Goal: Task Accomplishment & Management: Use online tool/utility

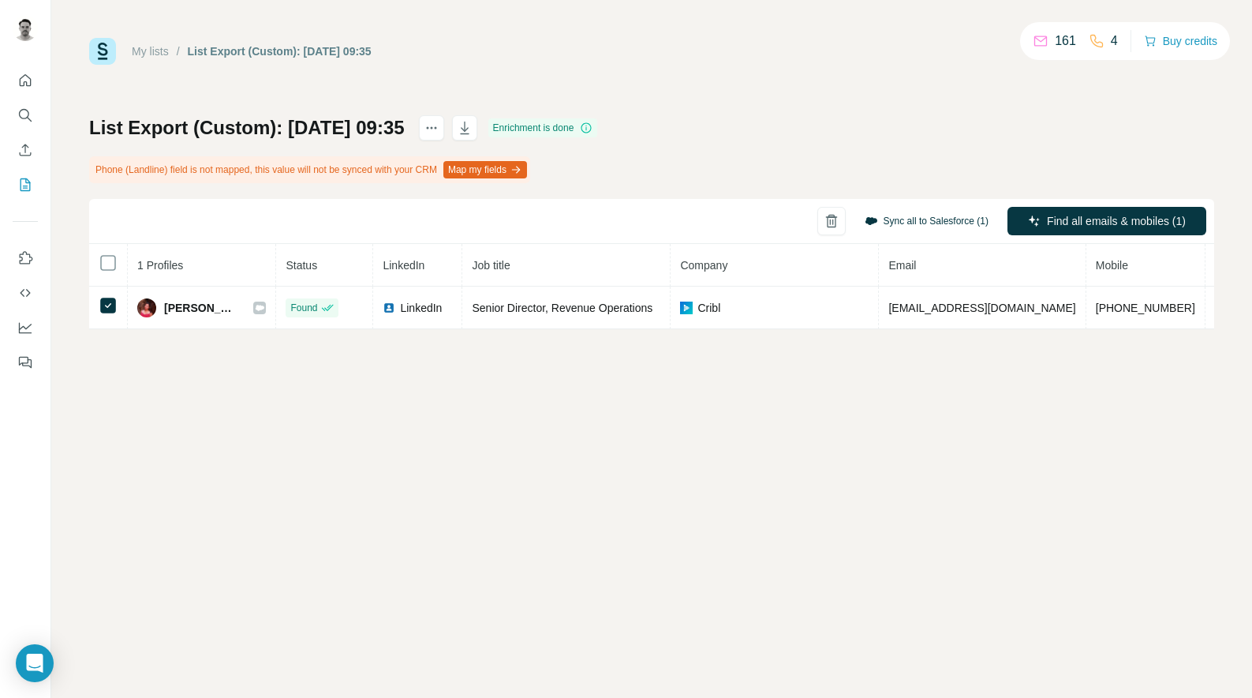
click at [882, 224] on button "Sync all to Salesforce (1)" at bounding box center [927, 221] width 146 height 24
click at [877, 387] on div "My lists / List Export (Custom): 04/09/2025 09:35 161 4 Buy credits List Export…" at bounding box center [651, 349] width 1201 height 698
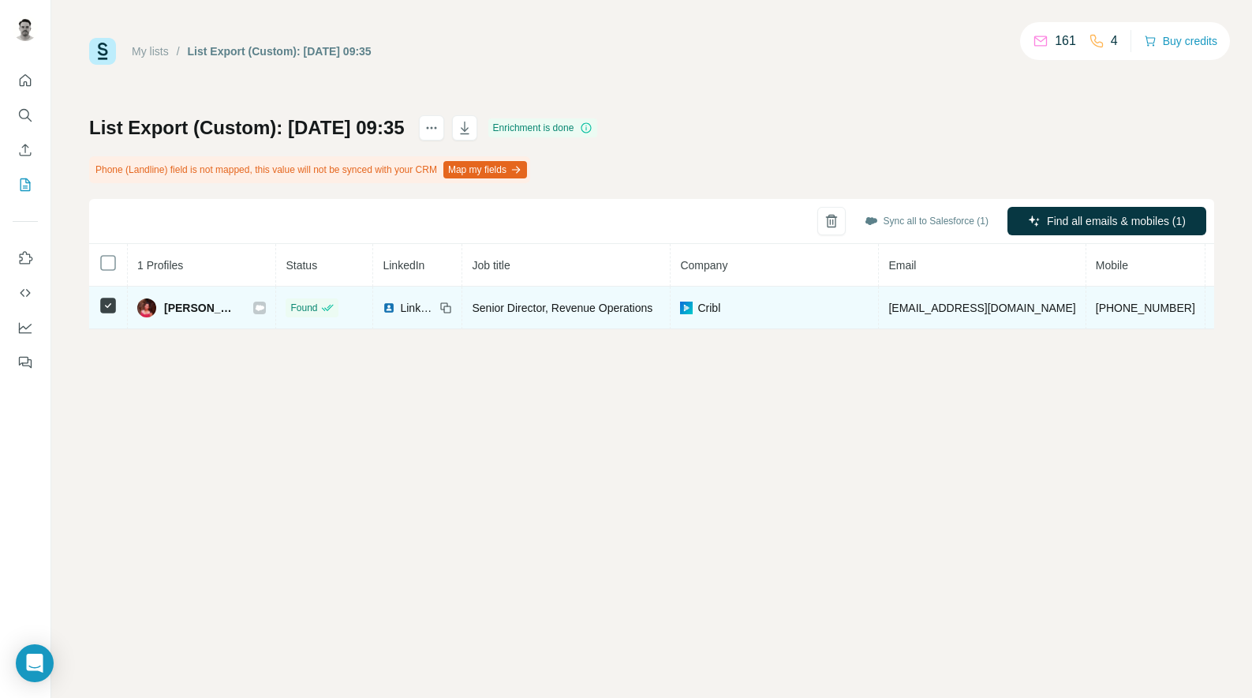
click at [189, 310] on span "Joanna Zheng" at bounding box center [200, 308] width 73 height 16
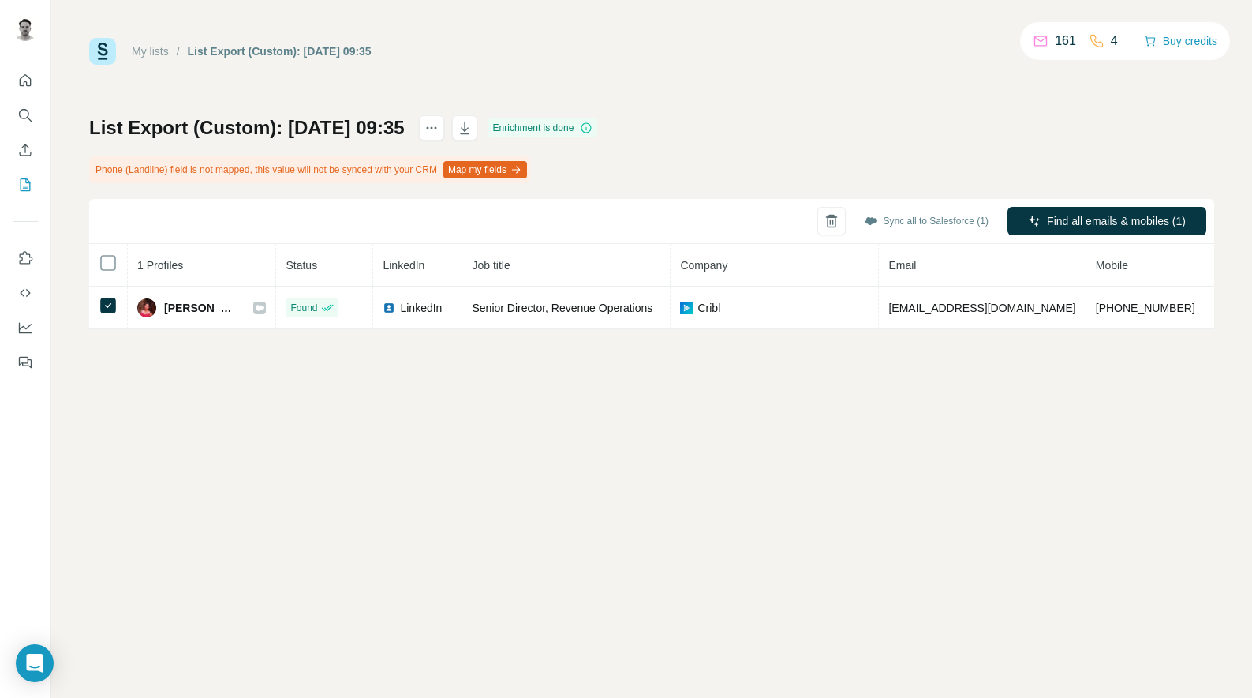
click at [258, 269] on th "1 Profiles" at bounding box center [202, 265] width 148 height 43
click at [255, 268] on th "1 Profiles" at bounding box center [202, 265] width 148 height 43
drag, startPoint x: 258, startPoint y: 262, endPoint x: 315, endPoint y: 261, distance: 56.8
click at [316, 261] on tr "1 Profiles Status LinkedIn Job title Company Email Mobile Company website Landl…" at bounding box center [799, 265] width 1420 height 43
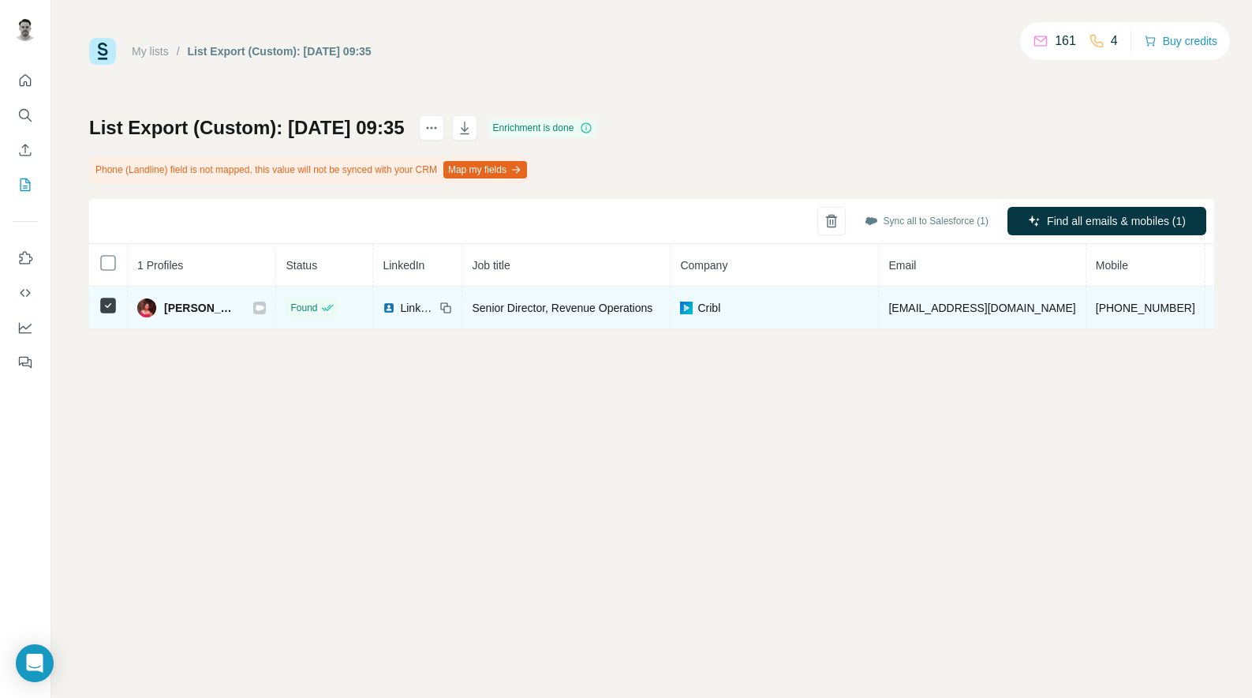
click at [400, 306] on span "LinkedIn" at bounding box center [417, 308] width 35 height 16
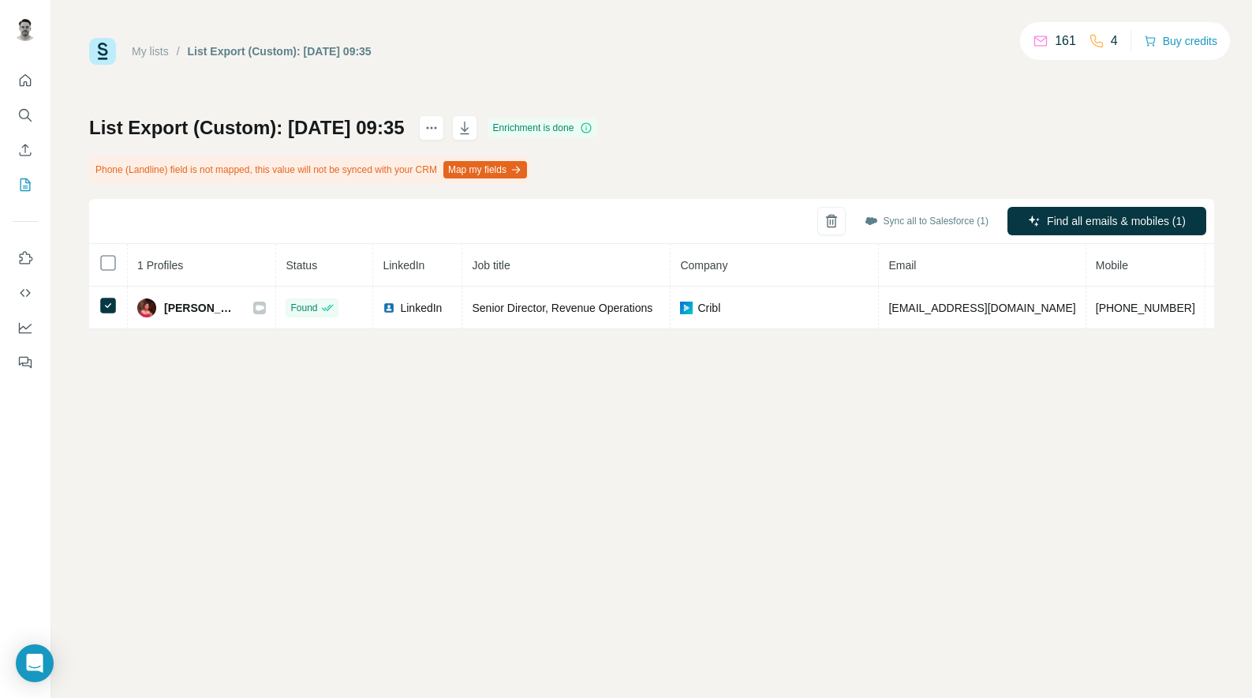
click at [259, 272] on th "1 Profiles" at bounding box center [202, 265] width 148 height 43
drag, startPoint x: 259, startPoint y: 272, endPoint x: 306, endPoint y: 283, distance: 48.4
click at [306, 283] on tr "1 Profiles Status LinkedIn Job title Company Email Mobile Company website Landl…" at bounding box center [799, 265] width 1420 height 43
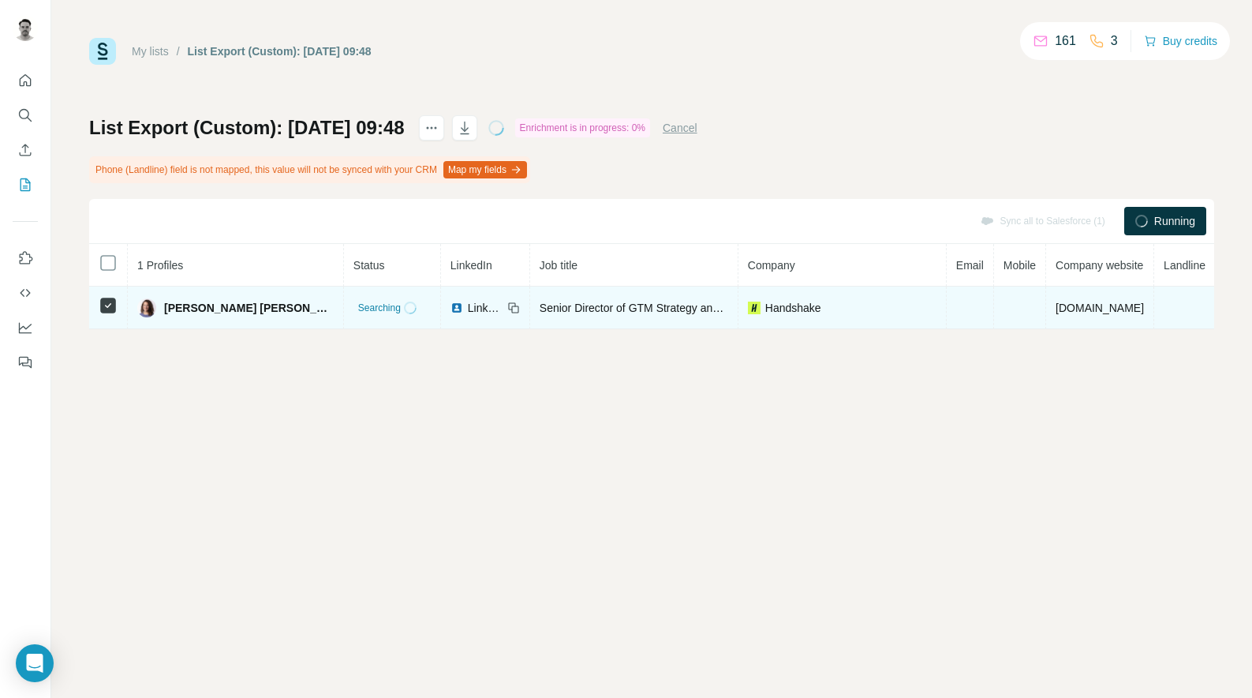
click at [468, 310] on span "LinkedIn" at bounding box center [485, 308] width 35 height 16
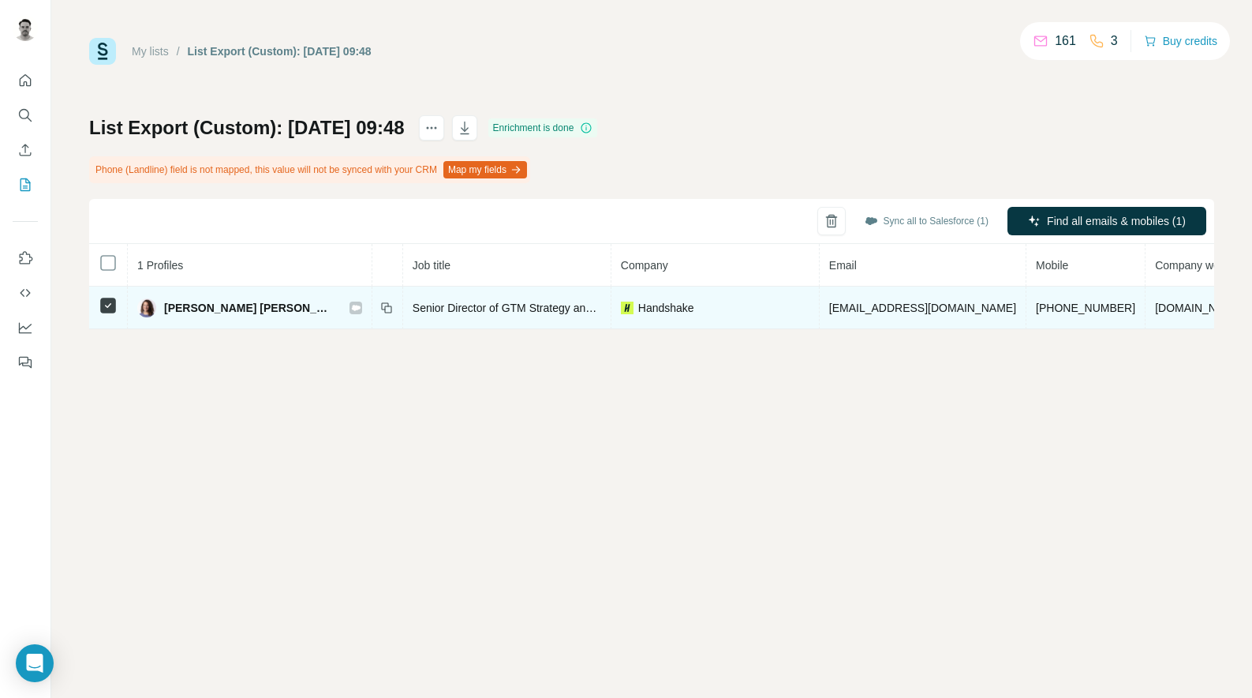
scroll to position [0, 268]
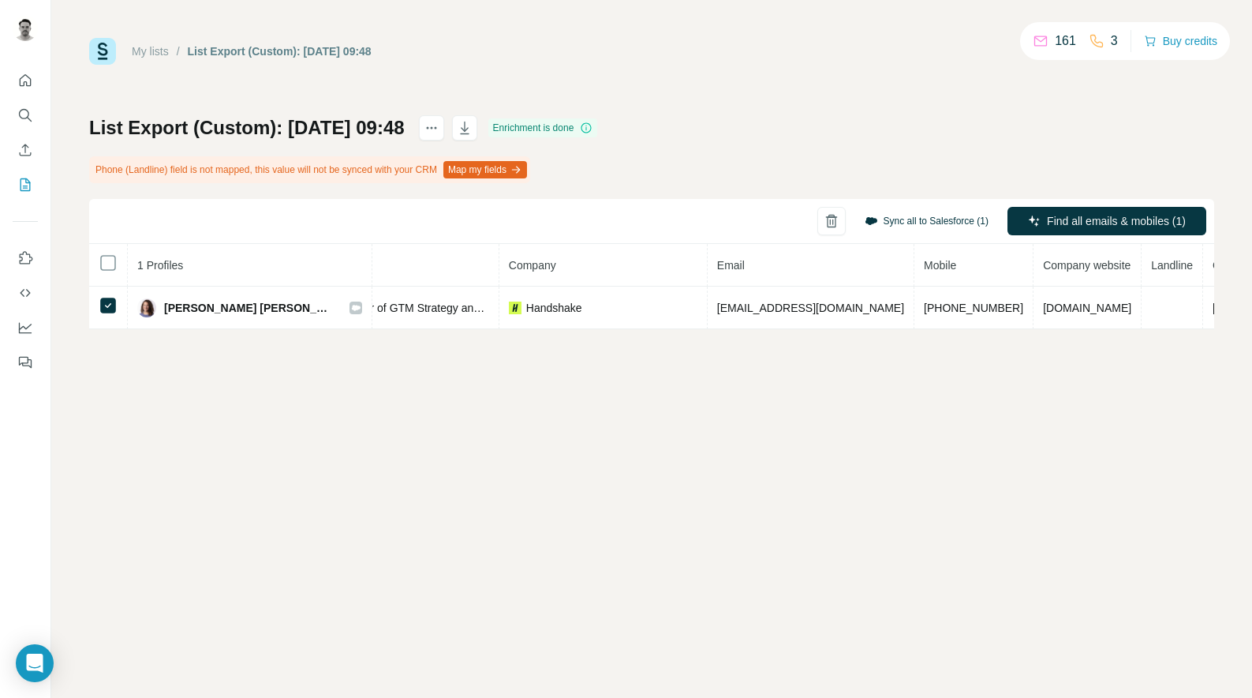
click at [941, 220] on button "Sync all to Salesforce (1)" at bounding box center [927, 221] width 146 height 24
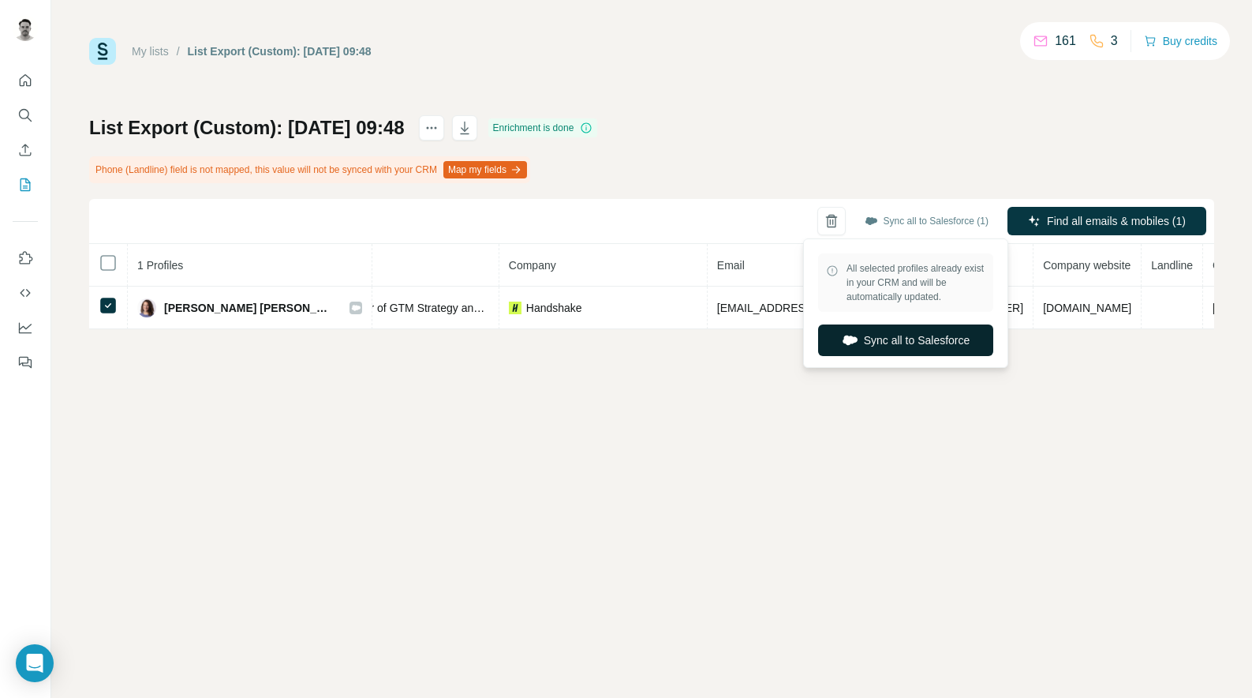
click at [911, 343] on button "Sync all to Salesforce" at bounding box center [905, 340] width 175 height 32
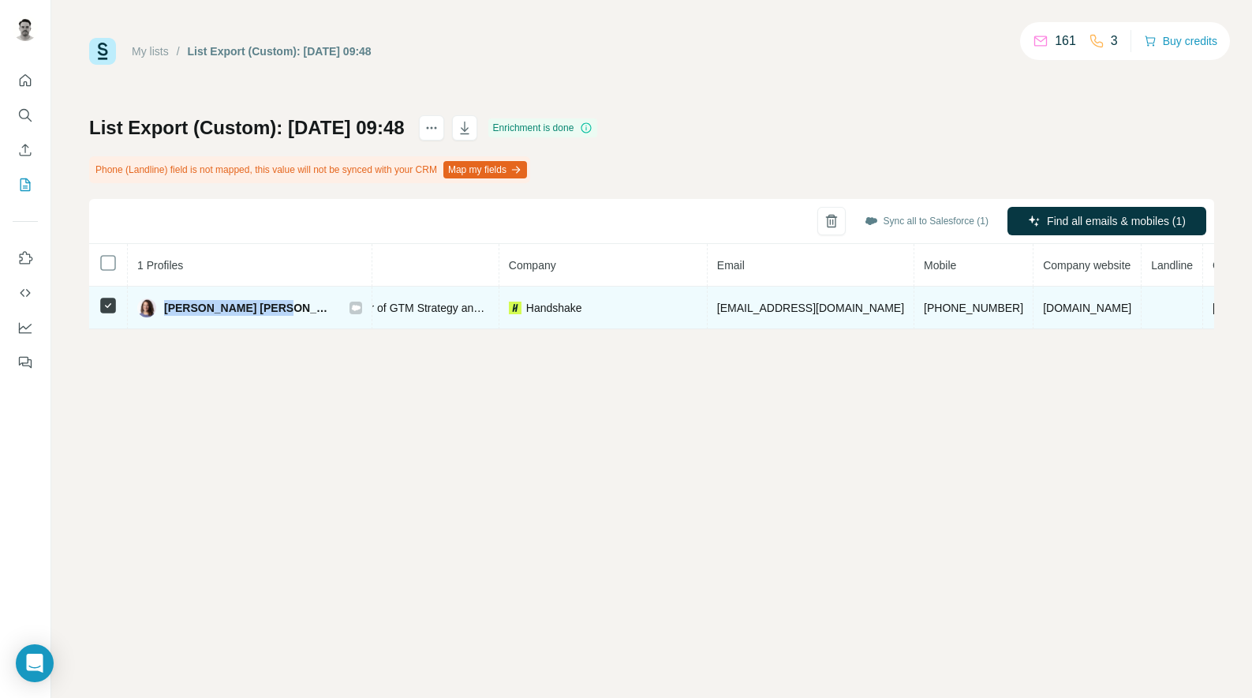
drag, startPoint x: 166, startPoint y: 306, endPoint x: 271, endPoint y: 306, distance: 105.7
click at [271, 306] on div "Stephanie Solove Chou" at bounding box center [249, 307] width 225 height 19
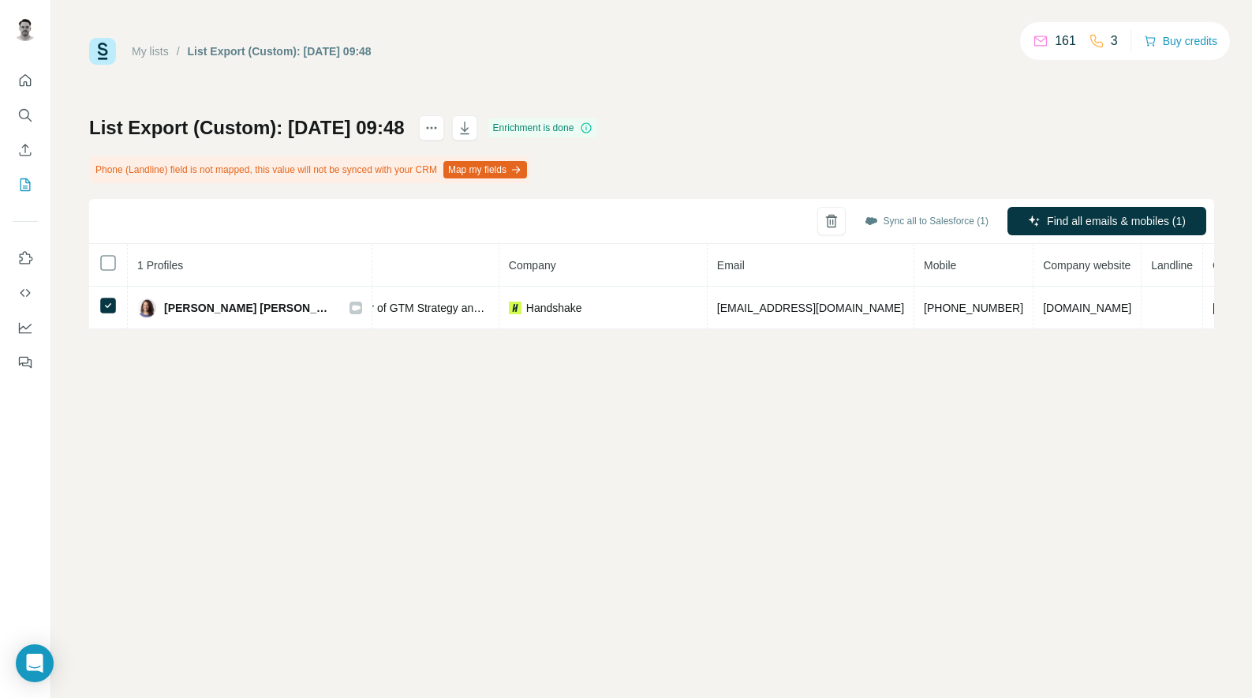
click at [353, 443] on div "My lists / List Export (Custom): 04/09/2025 09:48 161 3 Buy credits List Export…" at bounding box center [651, 349] width 1201 height 698
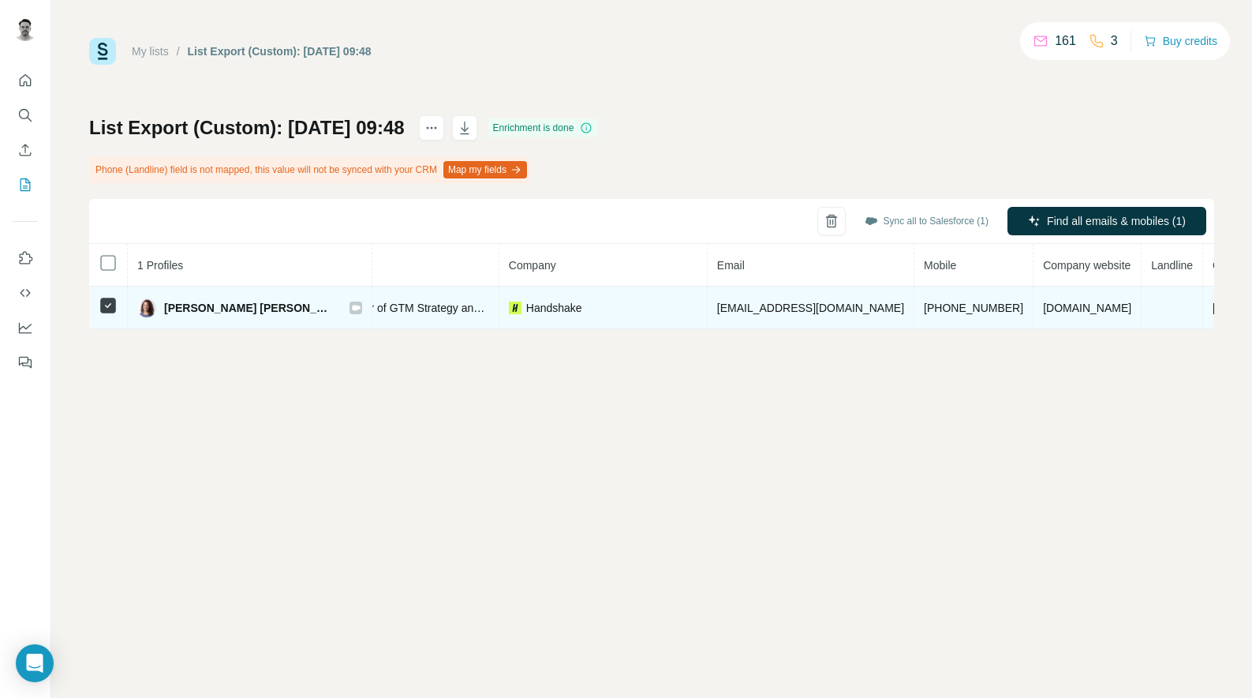
click at [215, 309] on span "Stephanie Solove Chou" at bounding box center [249, 308] width 170 height 16
drag, startPoint x: 165, startPoint y: 309, endPoint x: 256, endPoint y: 305, distance: 91.6
click at [256, 305] on span "Stephanie Solove Chou" at bounding box center [249, 308] width 170 height 16
copy span "Stephanie Solove"
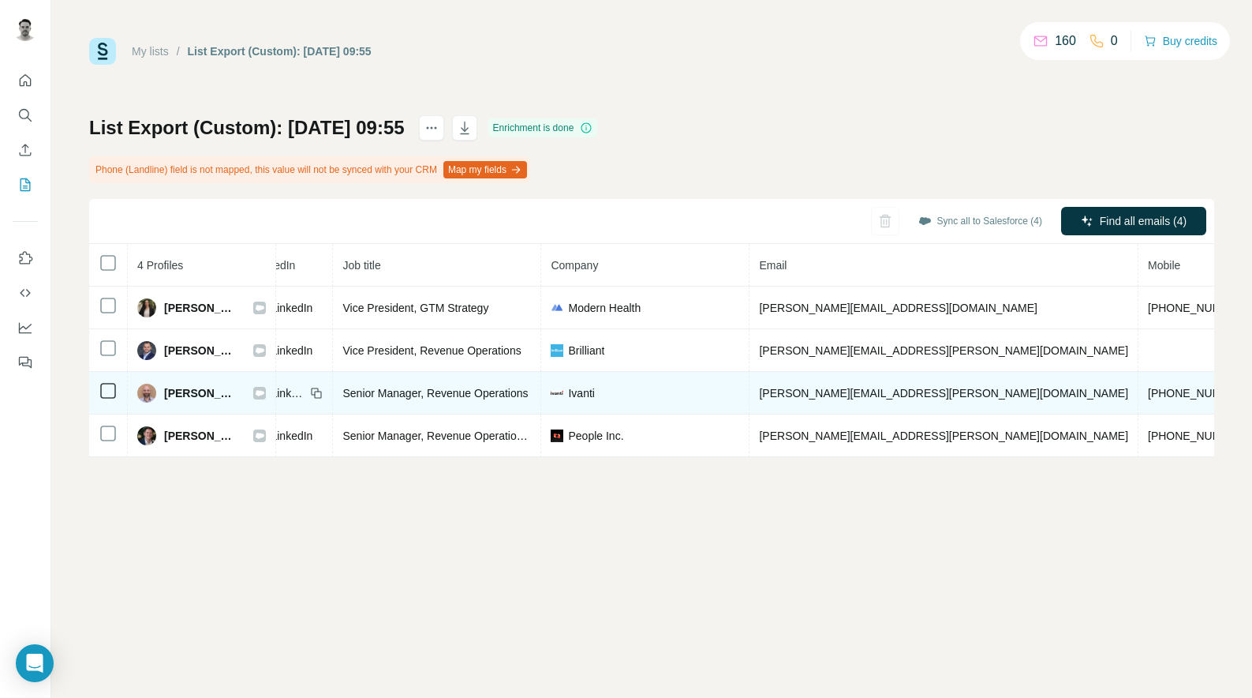
scroll to position [0, 272]
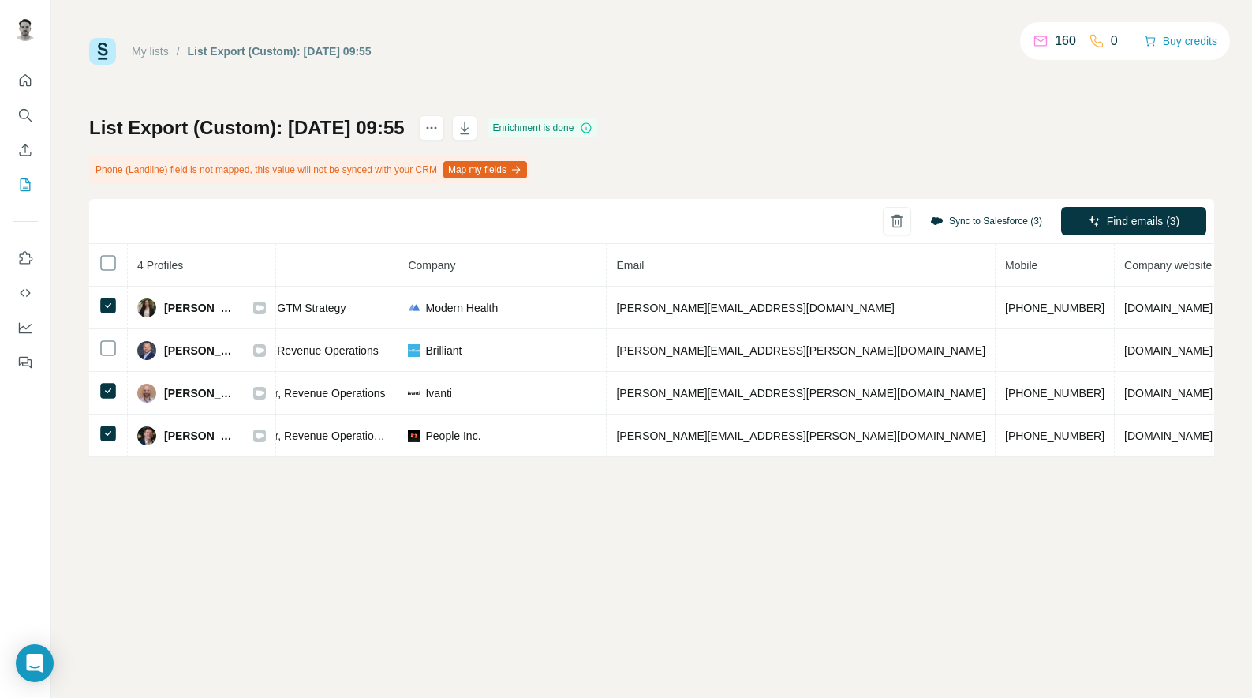
click at [992, 222] on button "Sync to Salesforce (3)" at bounding box center [986, 221] width 134 height 24
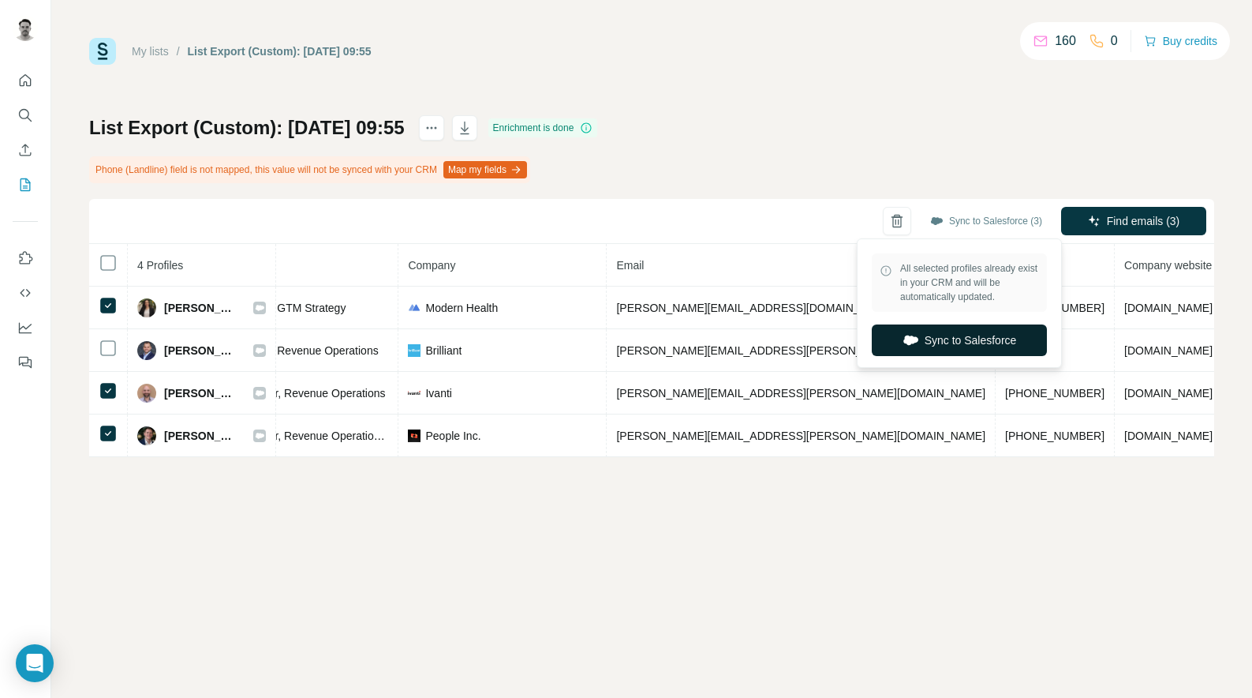
click at [973, 336] on button "Sync to Salesforce" at bounding box center [959, 340] width 175 height 32
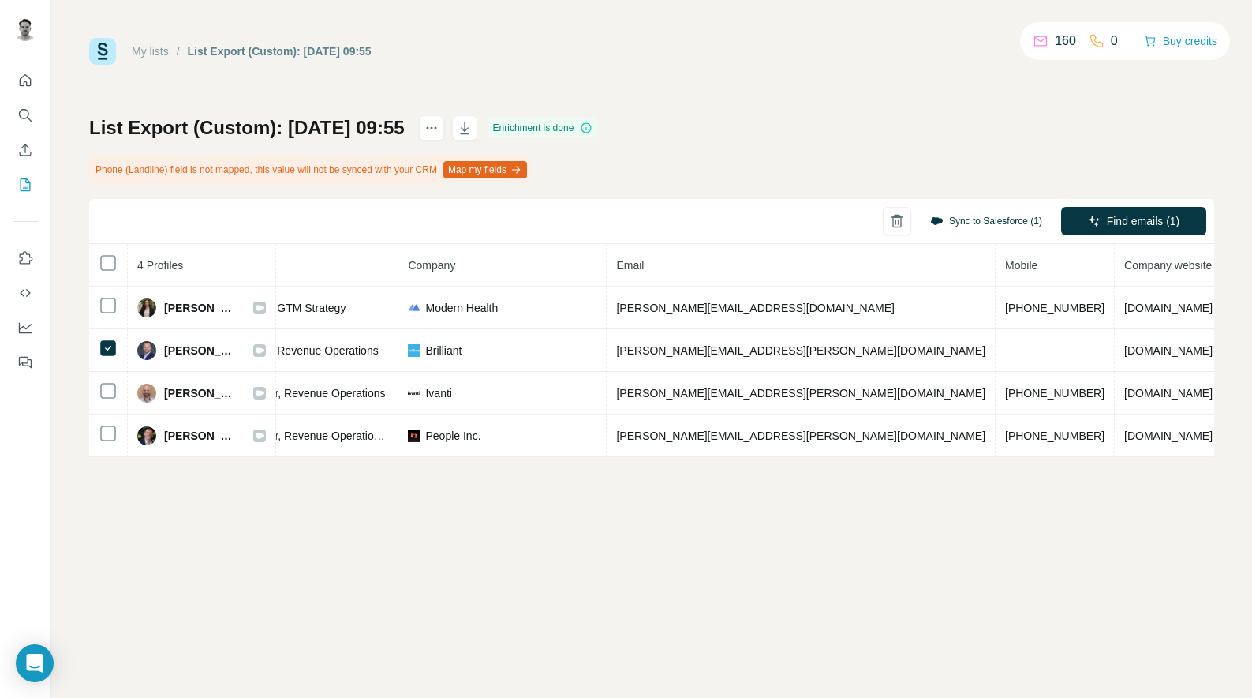
click at [980, 223] on button "Sync to Salesforce (1)" at bounding box center [986, 221] width 134 height 24
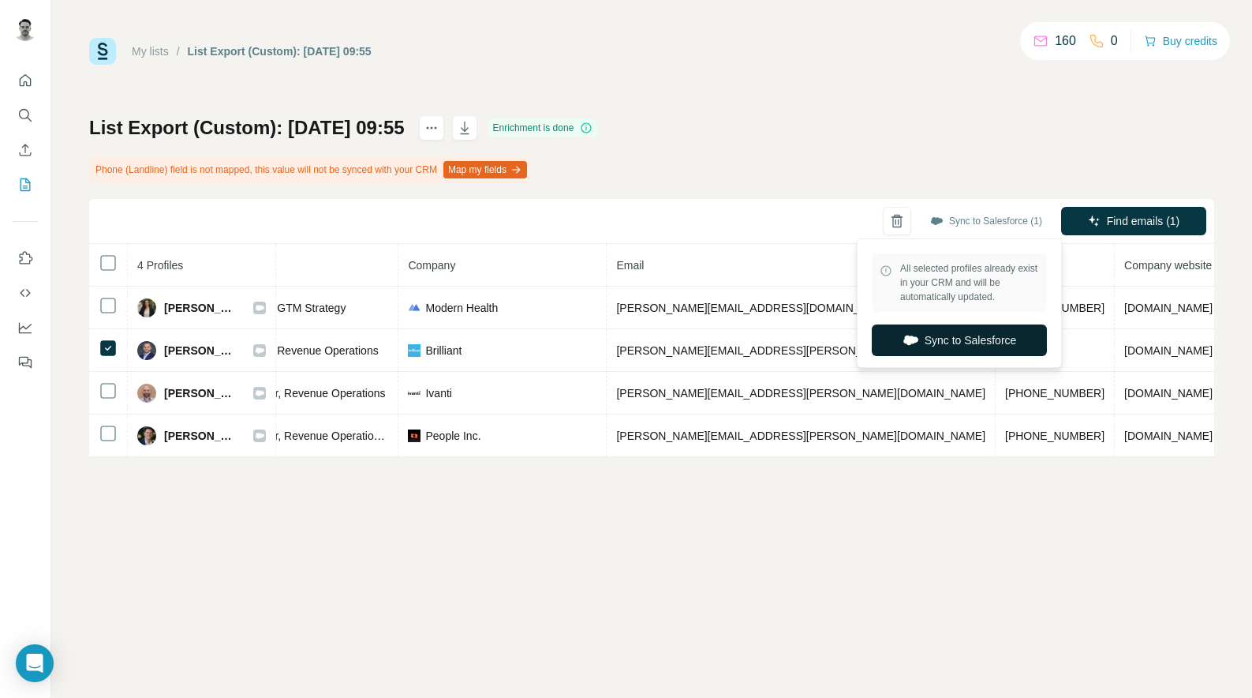
click at [938, 342] on button "Sync to Salesforce" at bounding box center [959, 340] width 175 height 32
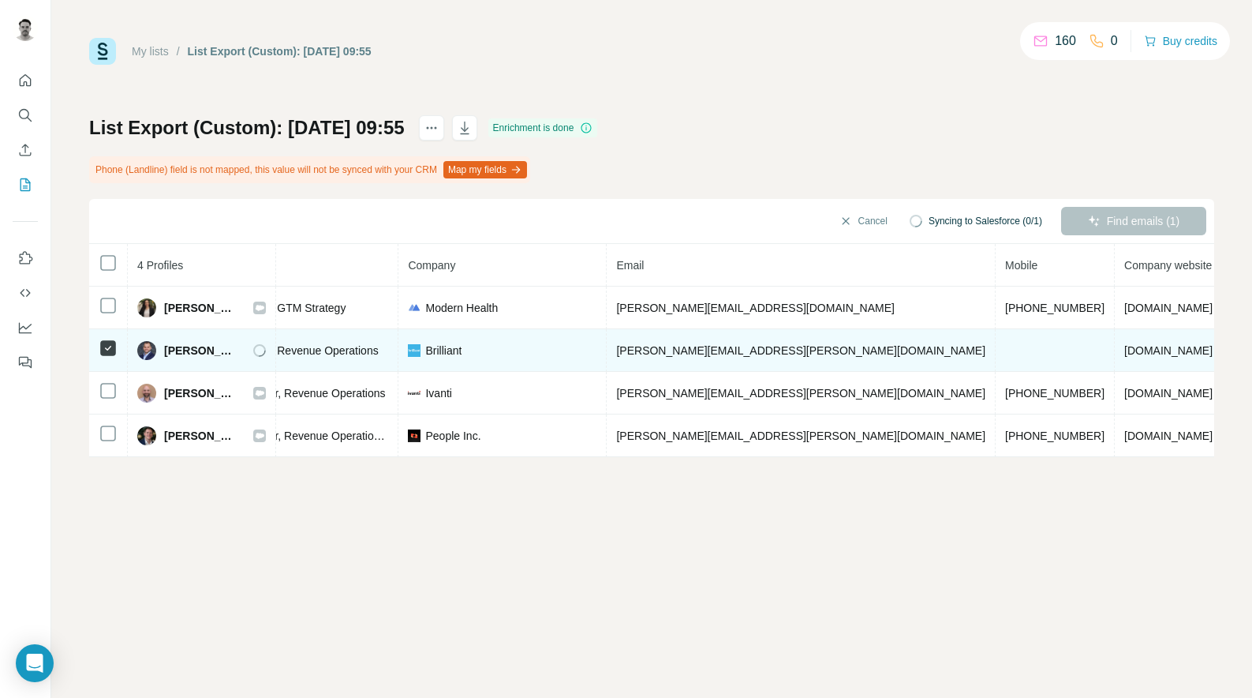
scroll to position [0, 0]
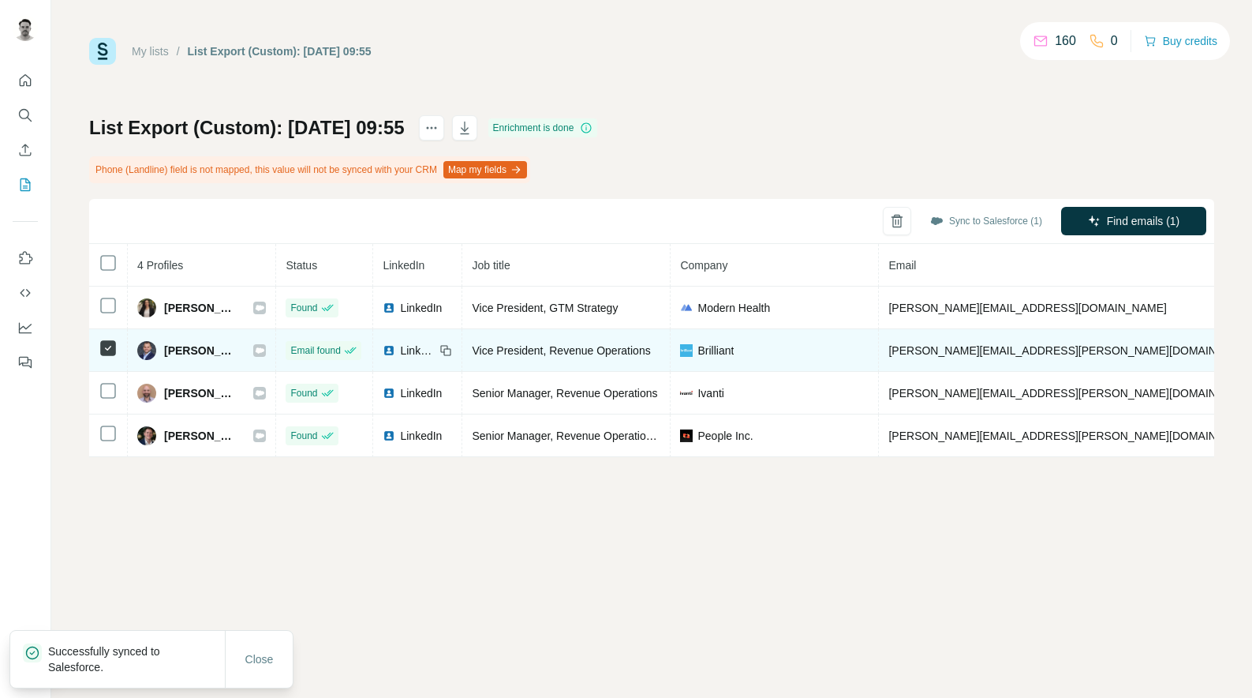
click at [435, 356] on span "LinkedIn" at bounding box center [417, 350] width 35 height 16
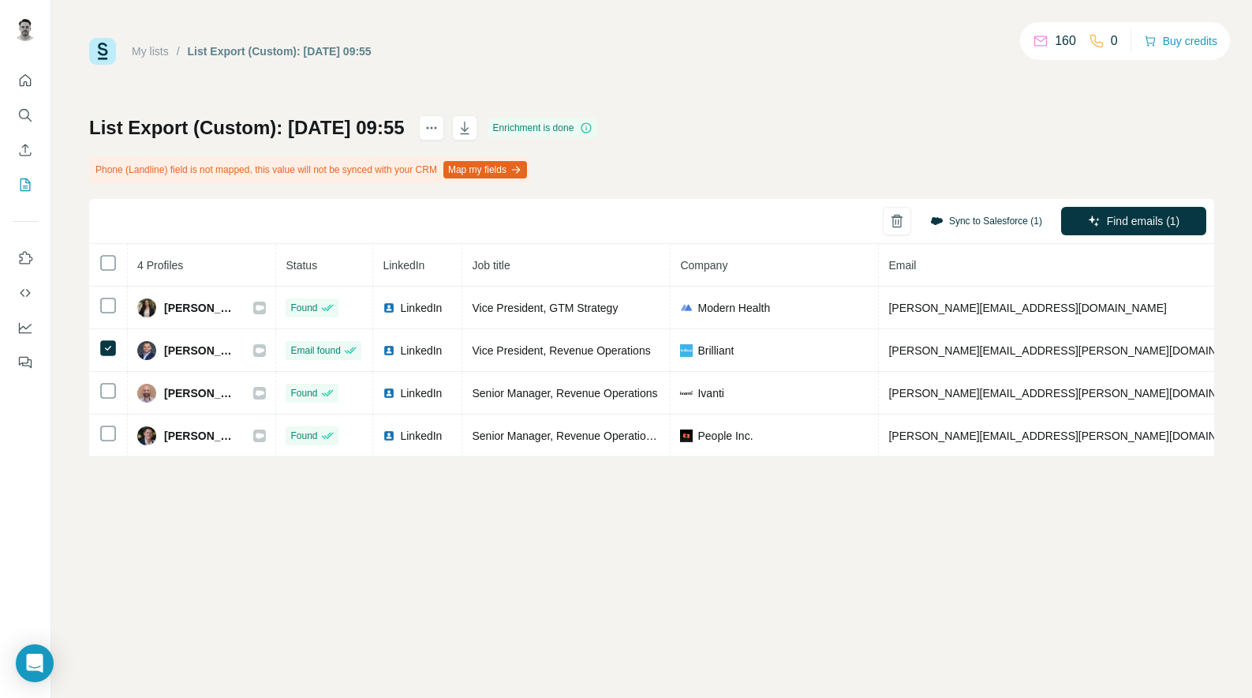
click at [1009, 219] on button "Sync to Salesforce (1)" at bounding box center [986, 221] width 134 height 24
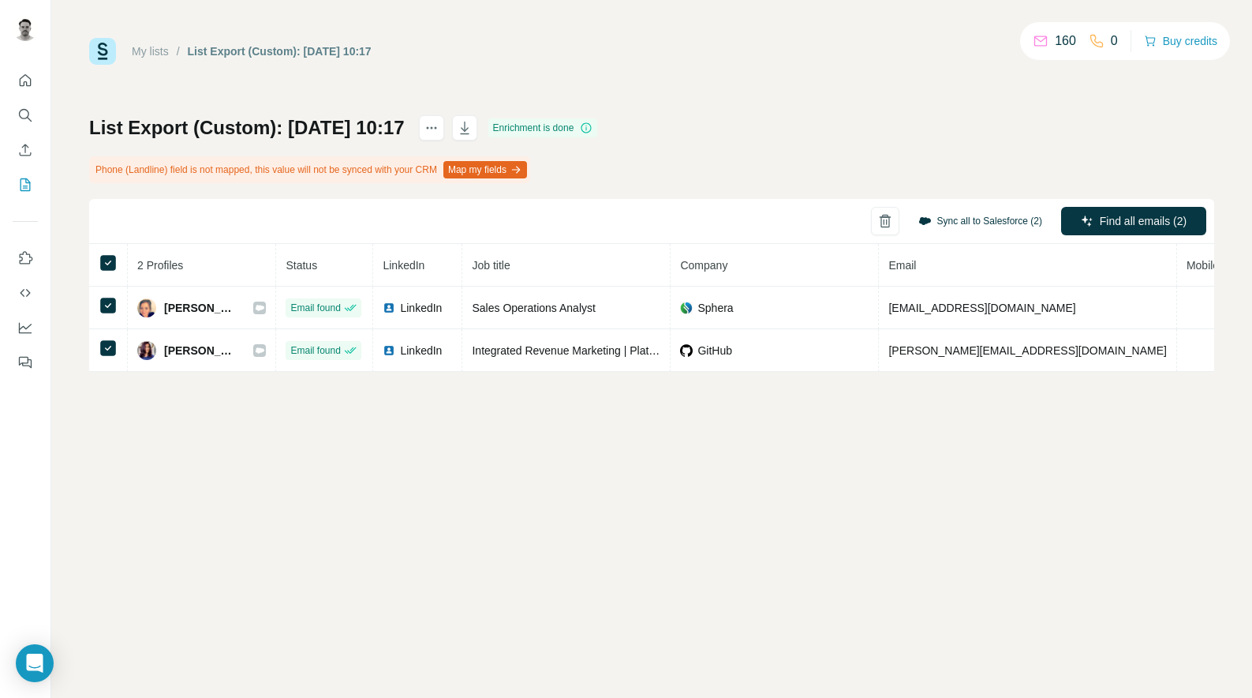
click at [984, 219] on button "Sync all to Salesforce (2)" at bounding box center [980, 221] width 146 height 24
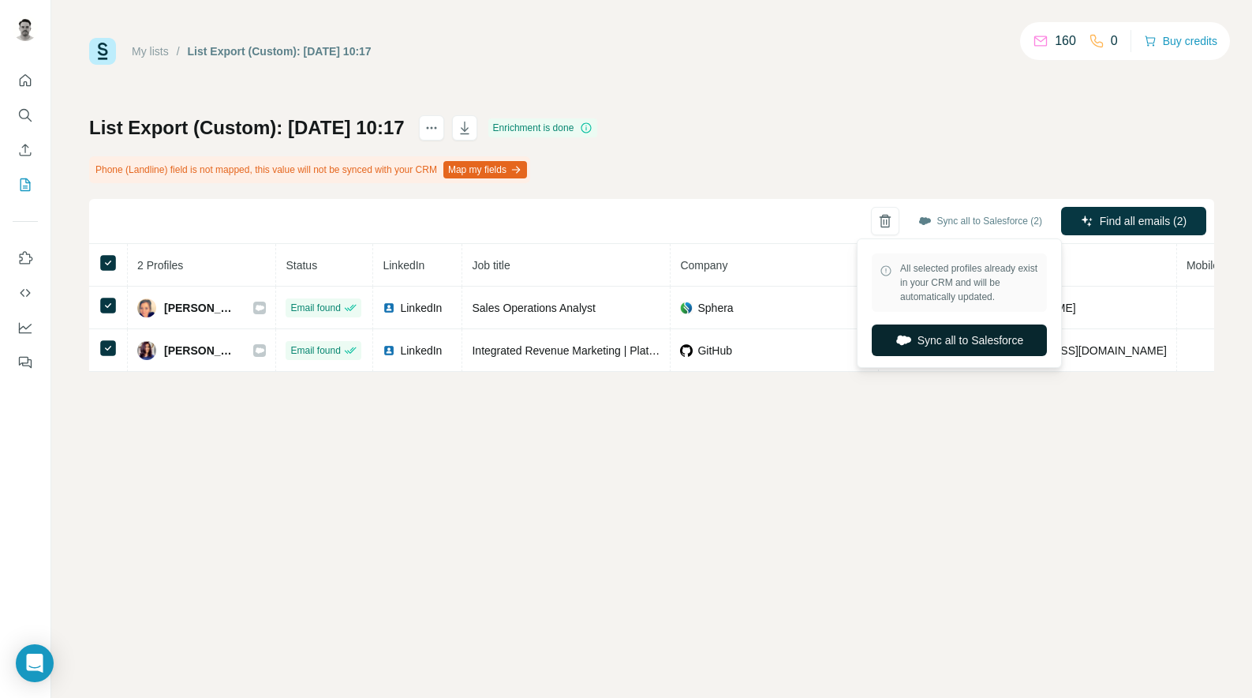
click at [962, 344] on button "Sync all to Salesforce" at bounding box center [959, 340] width 175 height 32
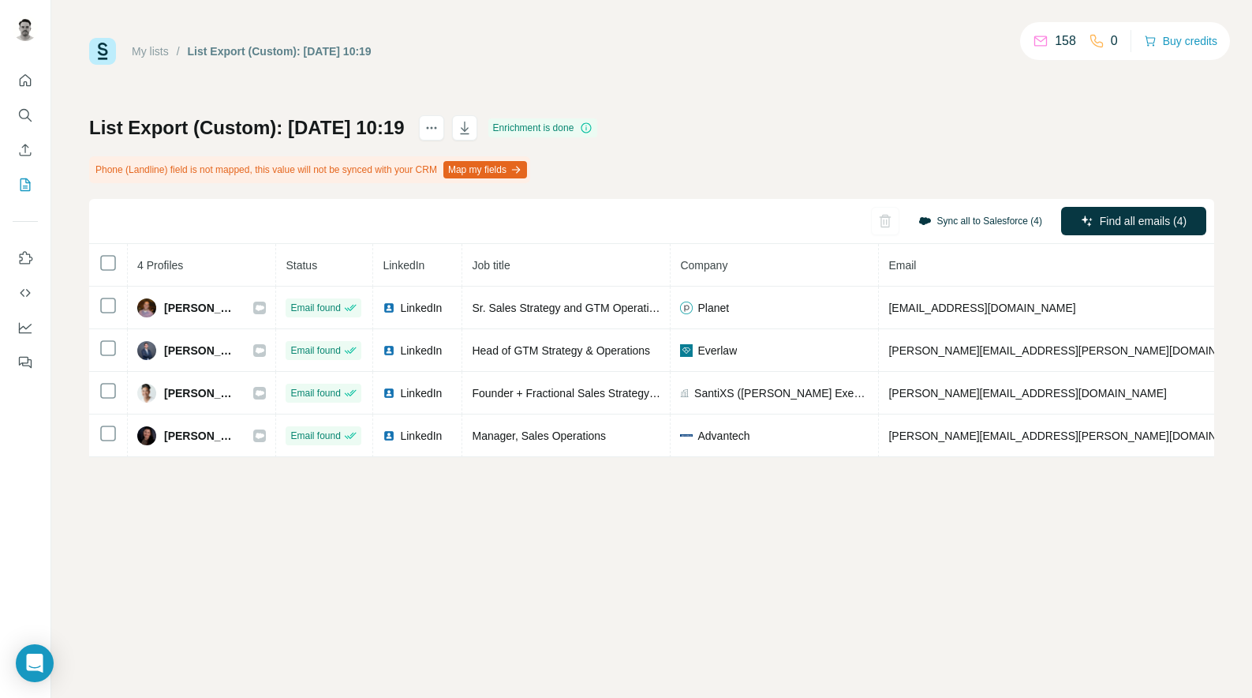
click at [958, 216] on button "Sync all to Salesforce (4)" at bounding box center [980, 221] width 146 height 24
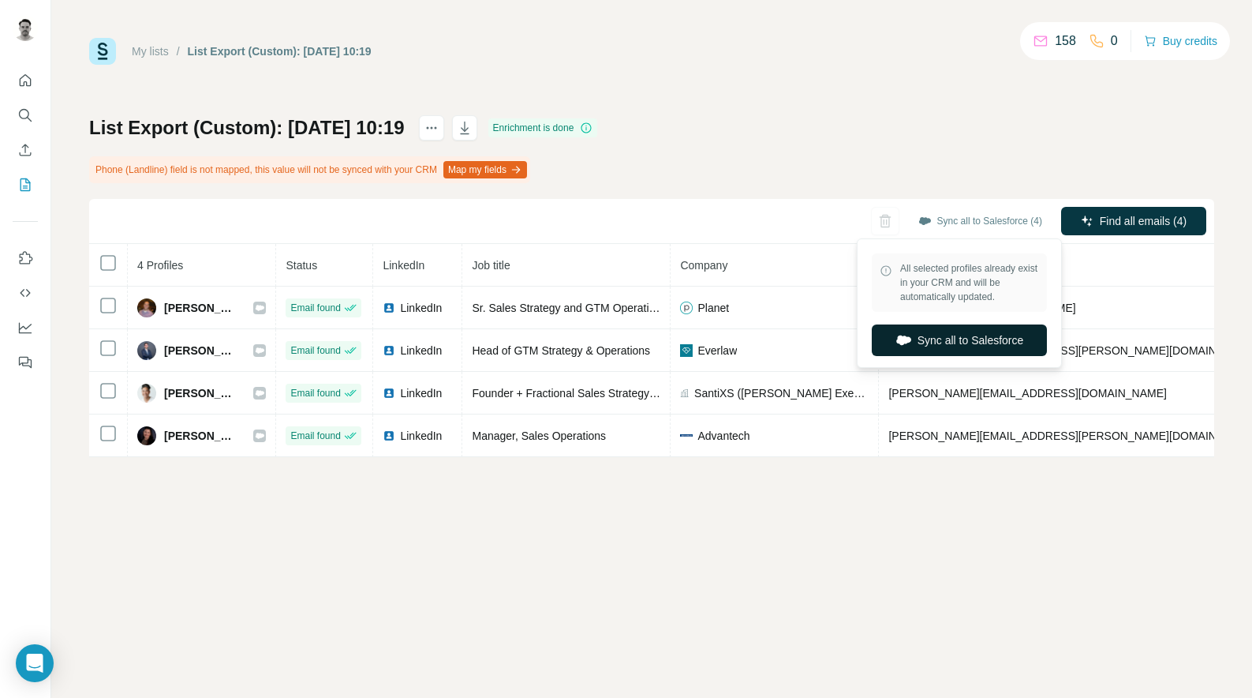
click at [949, 337] on button "Sync all to Salesforce" at bounding box center [959, 340] width 175 height 32
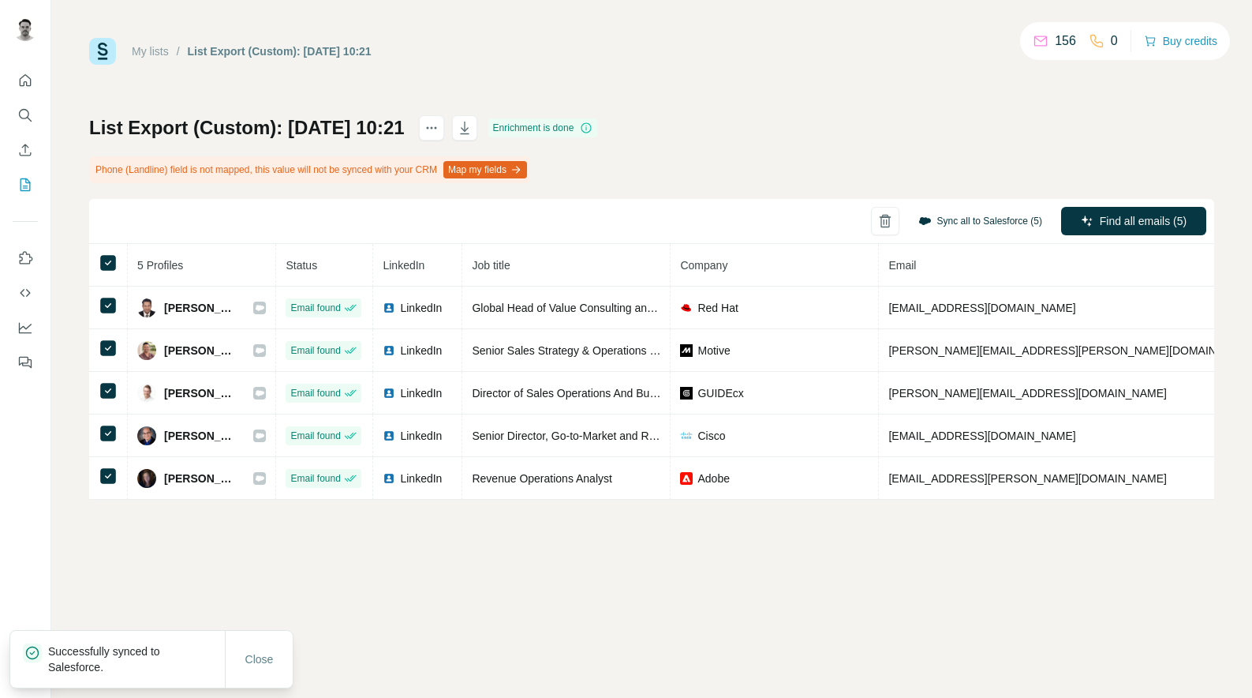
click at [952, 223] on button "Sync all to Salesforce (5)" at bounding box center [980, 221] width 146 height 24
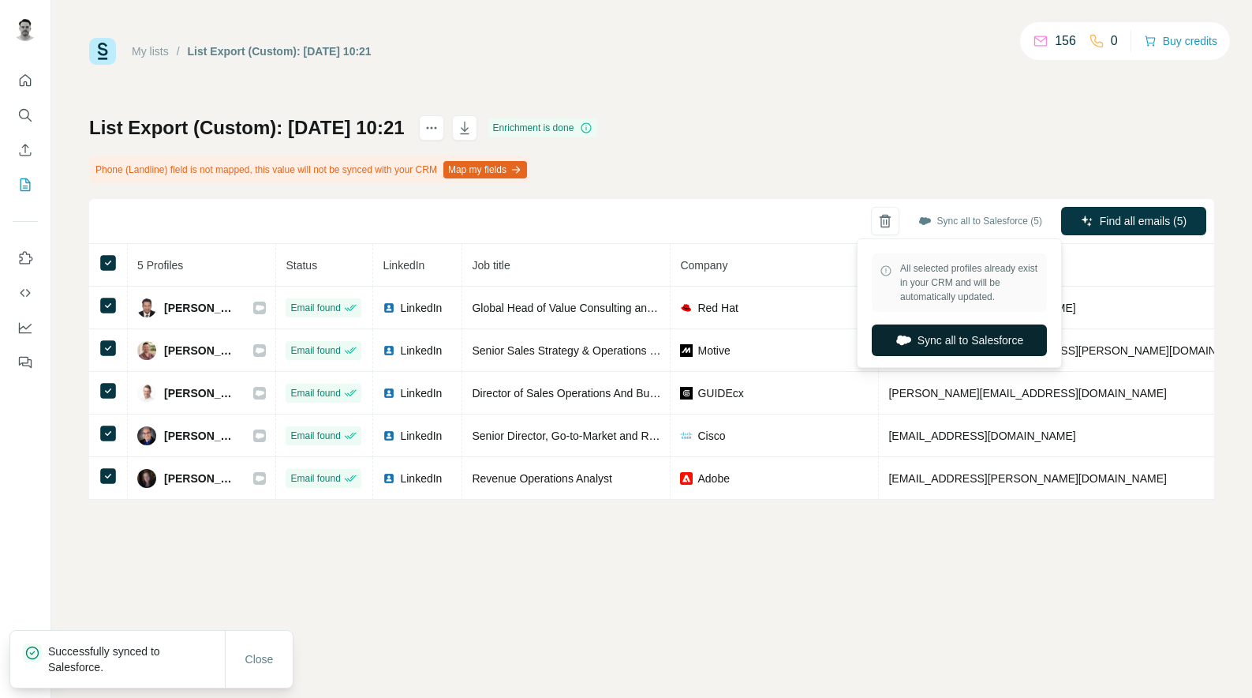
click at [963, 339] on button "Sync all to Salesforce" at bounding box center [959, 340] width 175 height 32
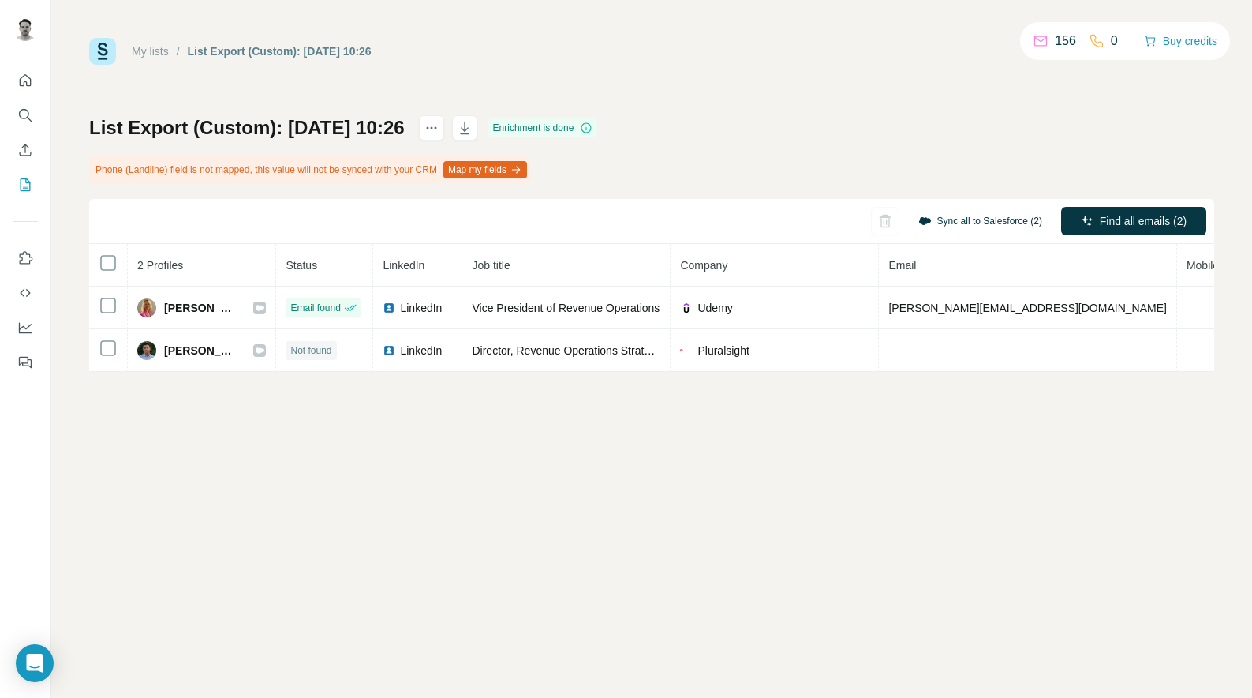
click at [951, 226] on button "Sync all to Salesforce (2)" at bounding box center [980, 221] width 146 height 24
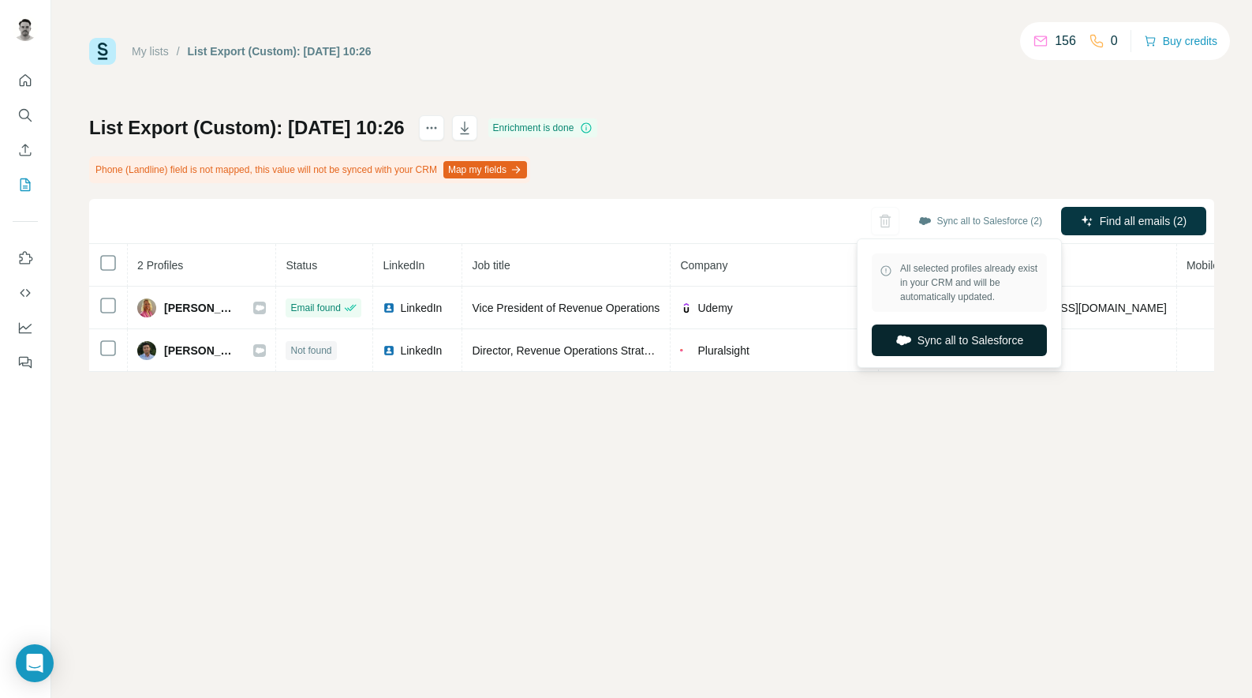
click at [963, 349] on button "Sync all to Salesforce" at bounding box center [959, 340] width 175 height 32
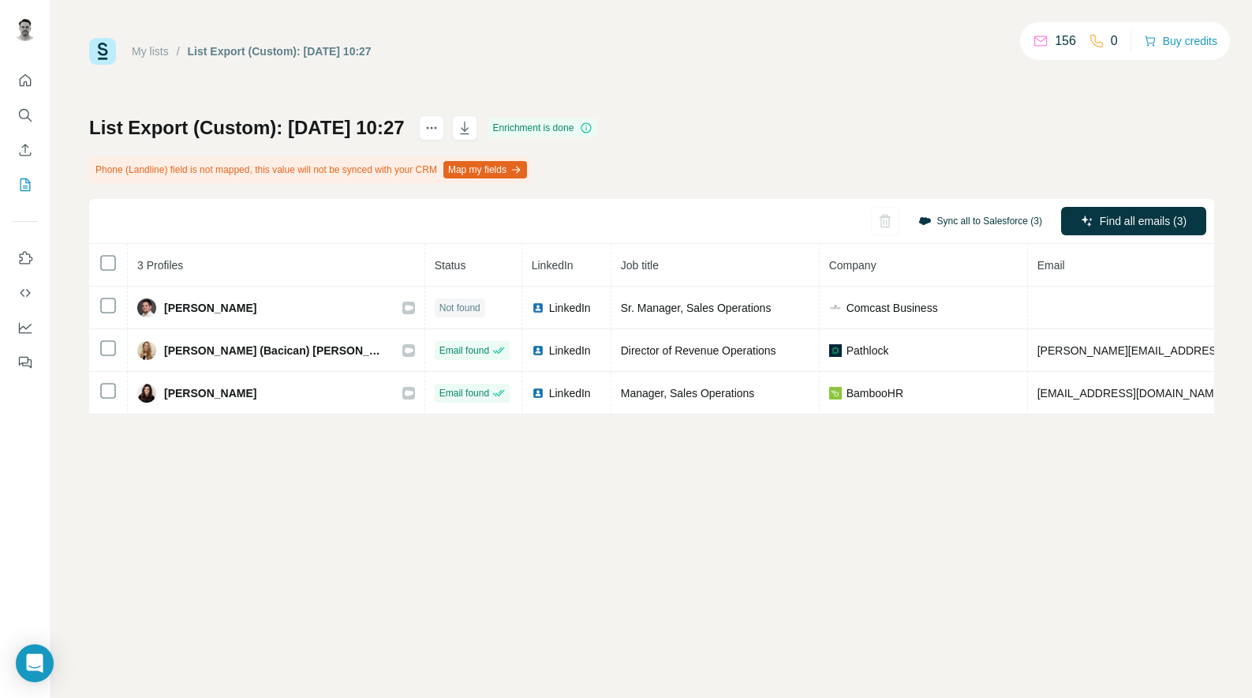
click at [1000, 215] on button "Sync all to Salesforce (3)" at bounding box center [980, 221] width 146 height 24
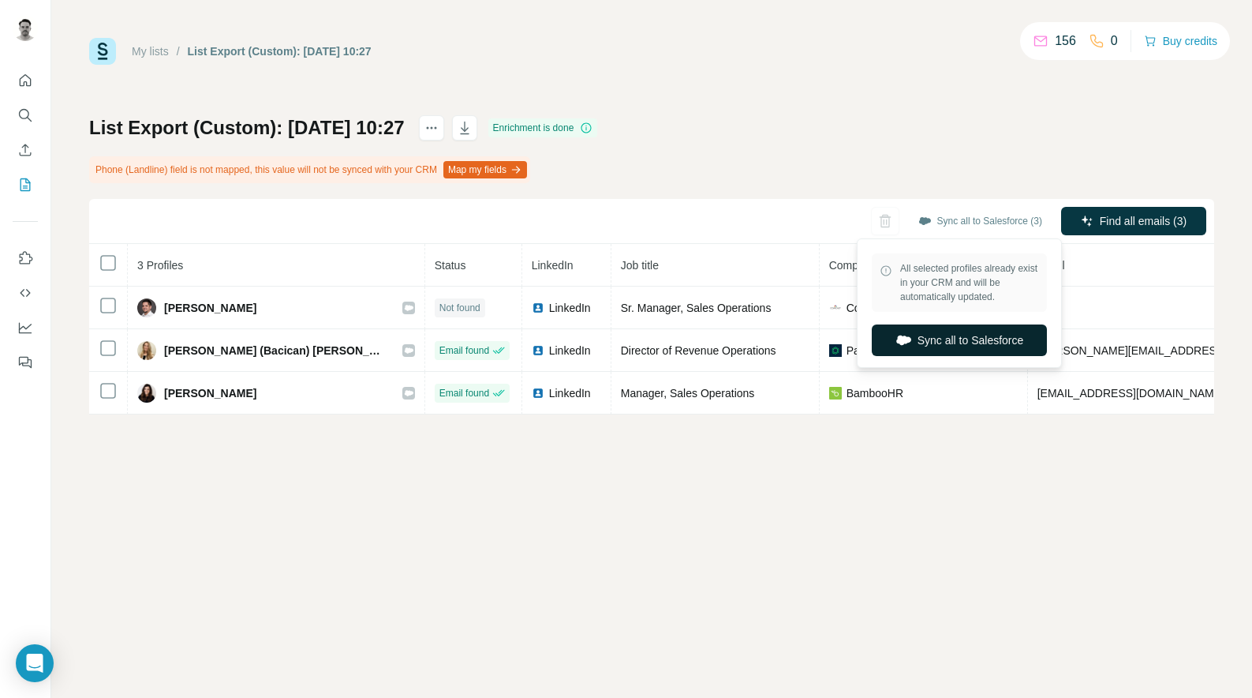
click at [1007, 335] on button "Sync all to Salesforce" at bounding box center [959, 340] width 175 height 32
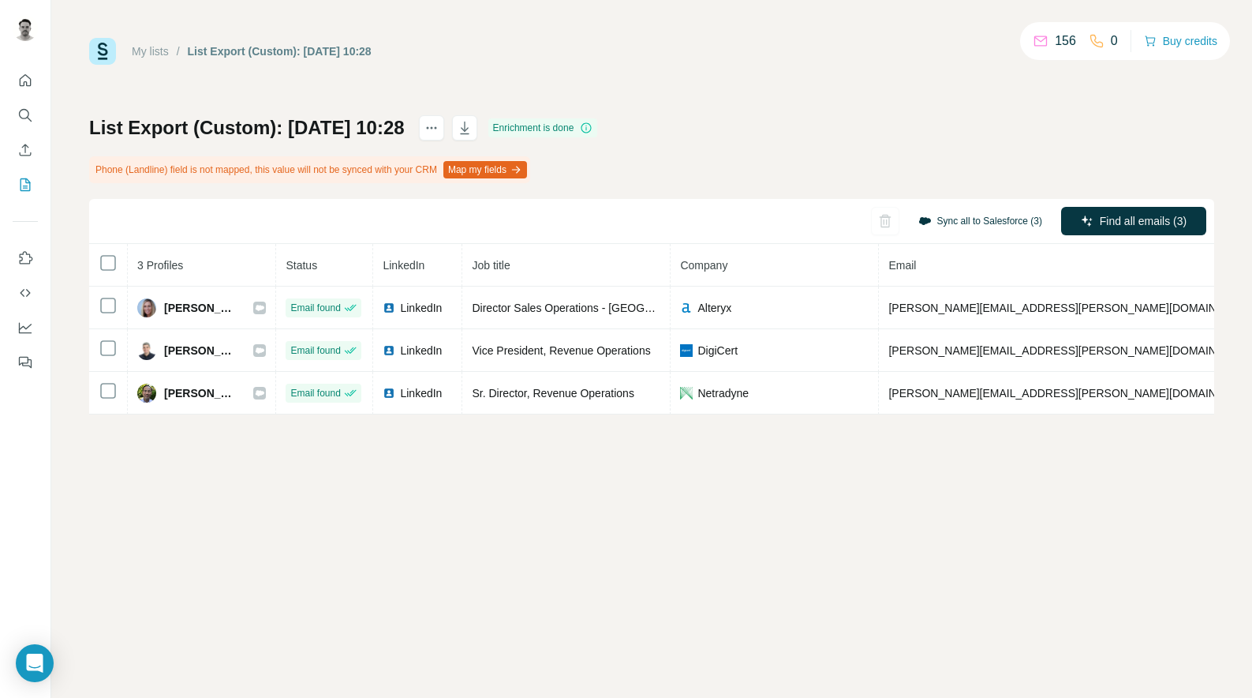
click at [964, 226] on button "Sync all to Salesforce (3)" at bounding box center [980, 221] width 146 height 24
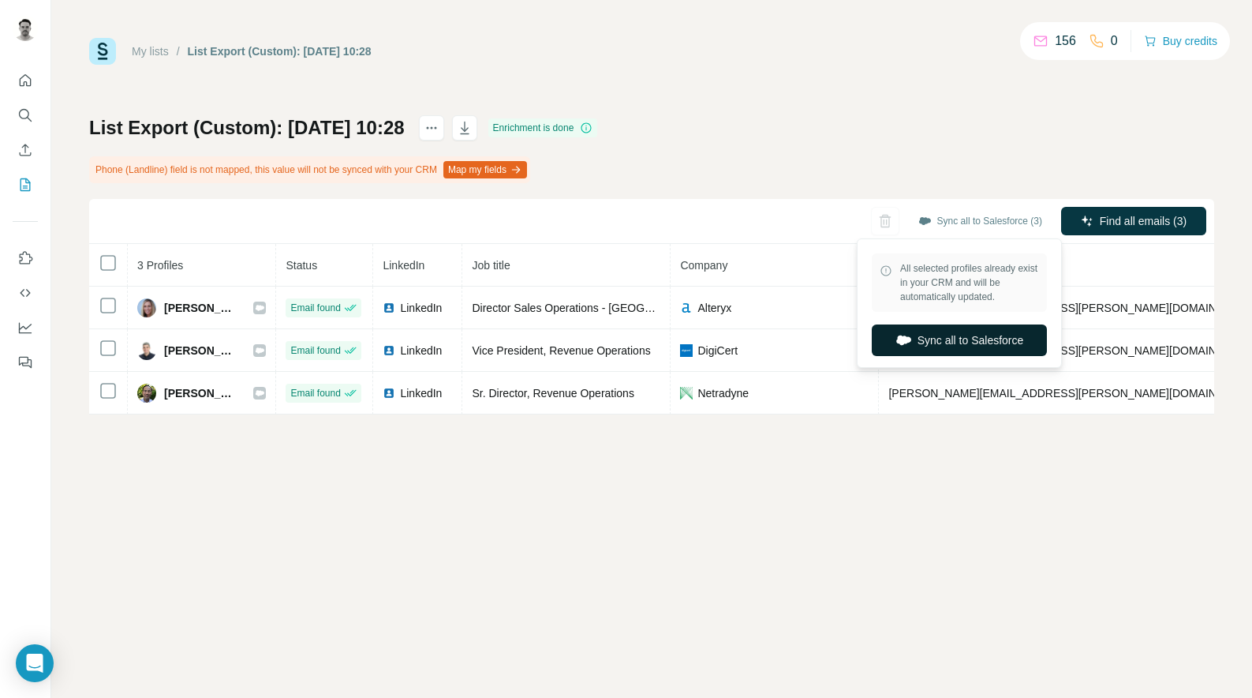
click at [976, 336] on button "Sync all to Salesforce" at bounding box center [959, 340] width 175 height 32
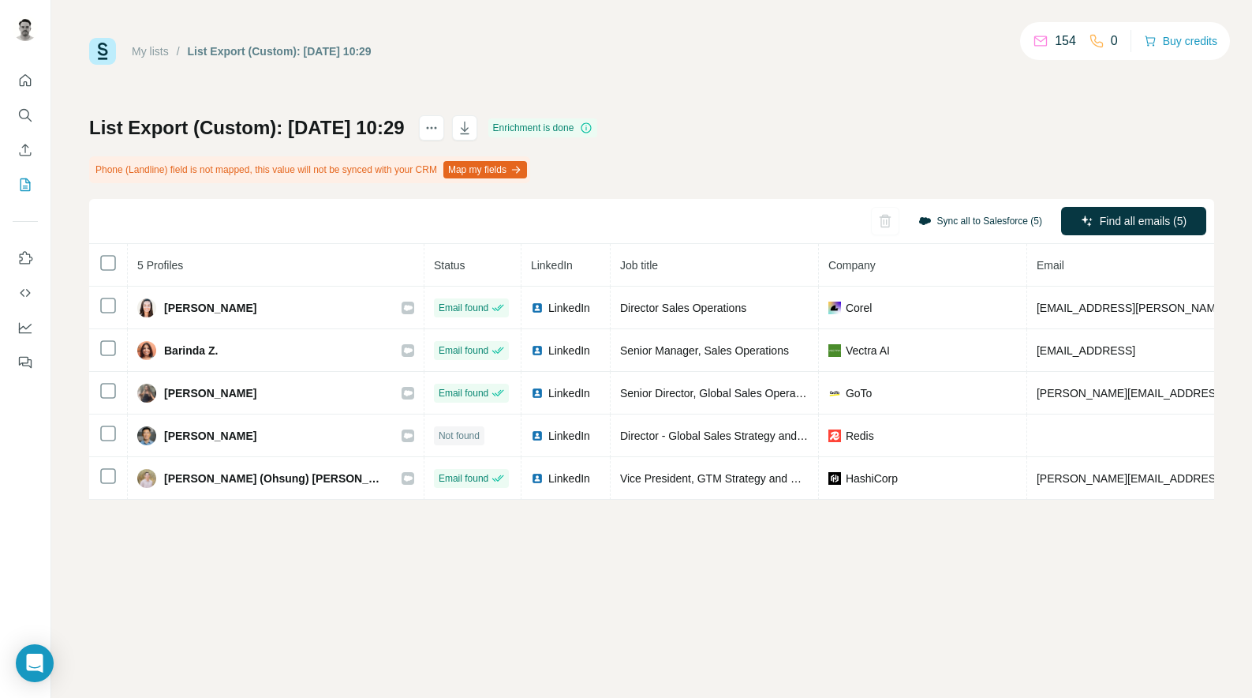
click at [978, 218] on button "Sync all to Salesforce (5)" at bounding box center [980, 221] width 146 height 24
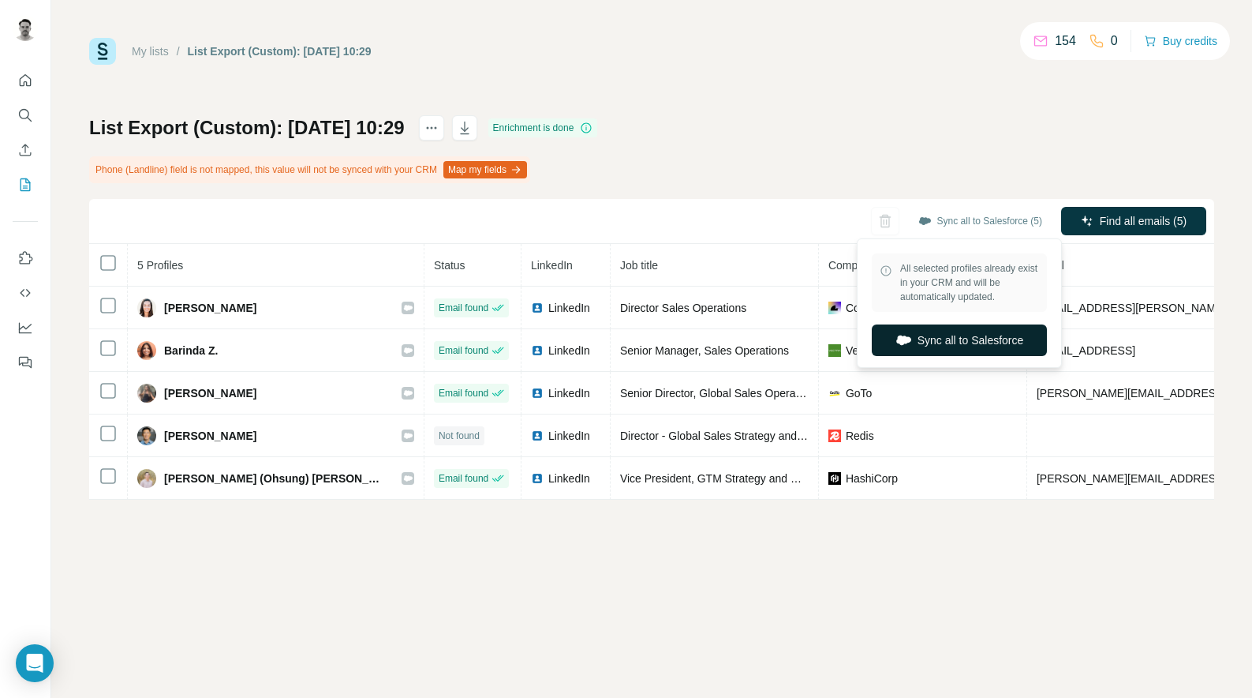
click at [994, 336] on button "Sync all to Salesforce" at bounding box center [959, 340] width 175 height 32
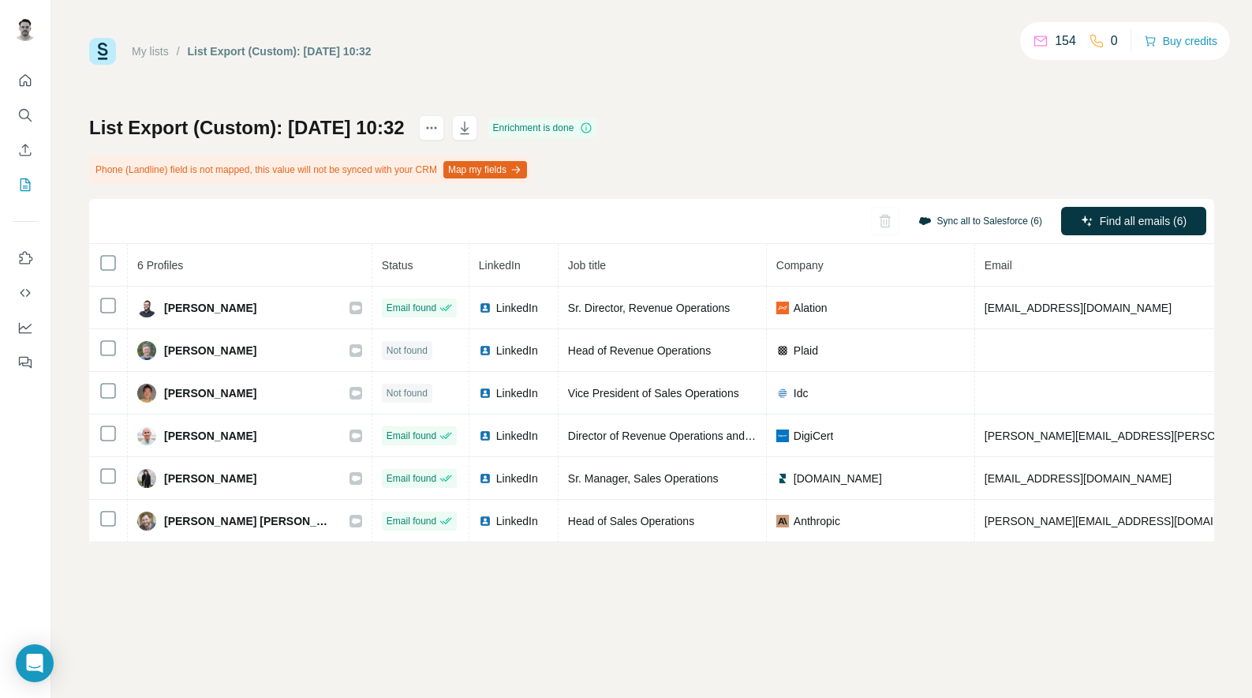
click at [976, 223] on button "Sync all to Salesforce (6)" at bounding box center [980, 221] width 146 height 24
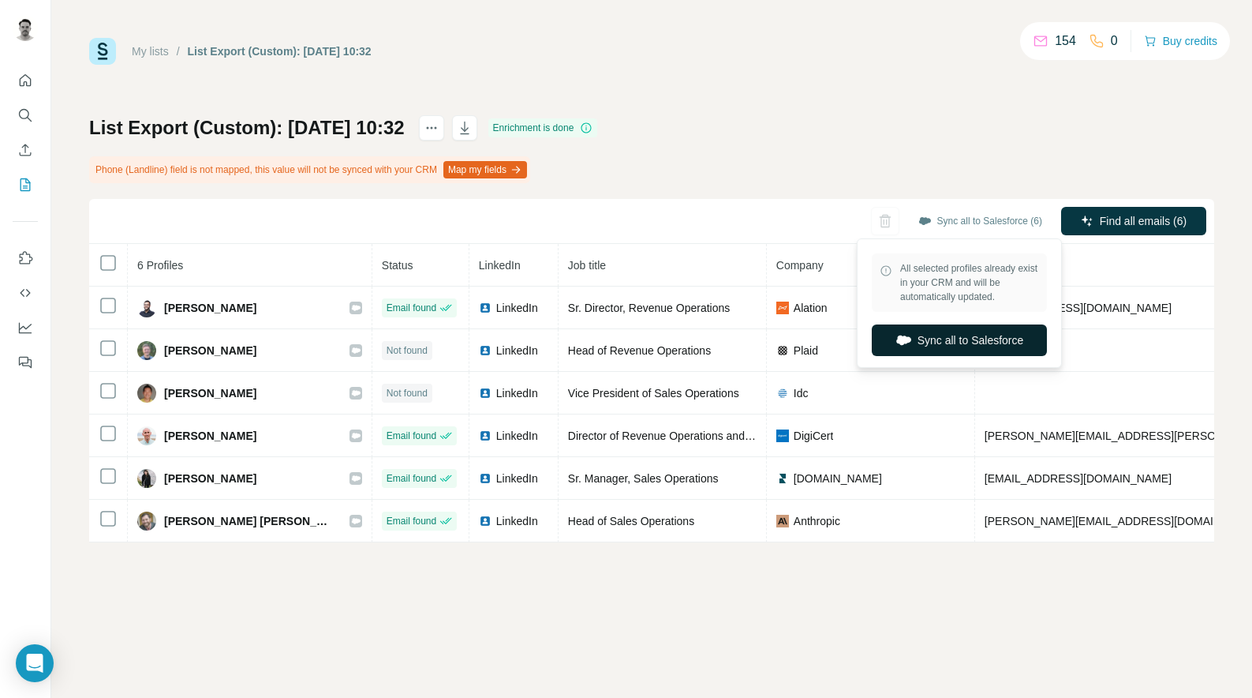
click at [949, 339] on button "Sync all to Salesforce" at bounding box center [959, 340] width 175 height 32
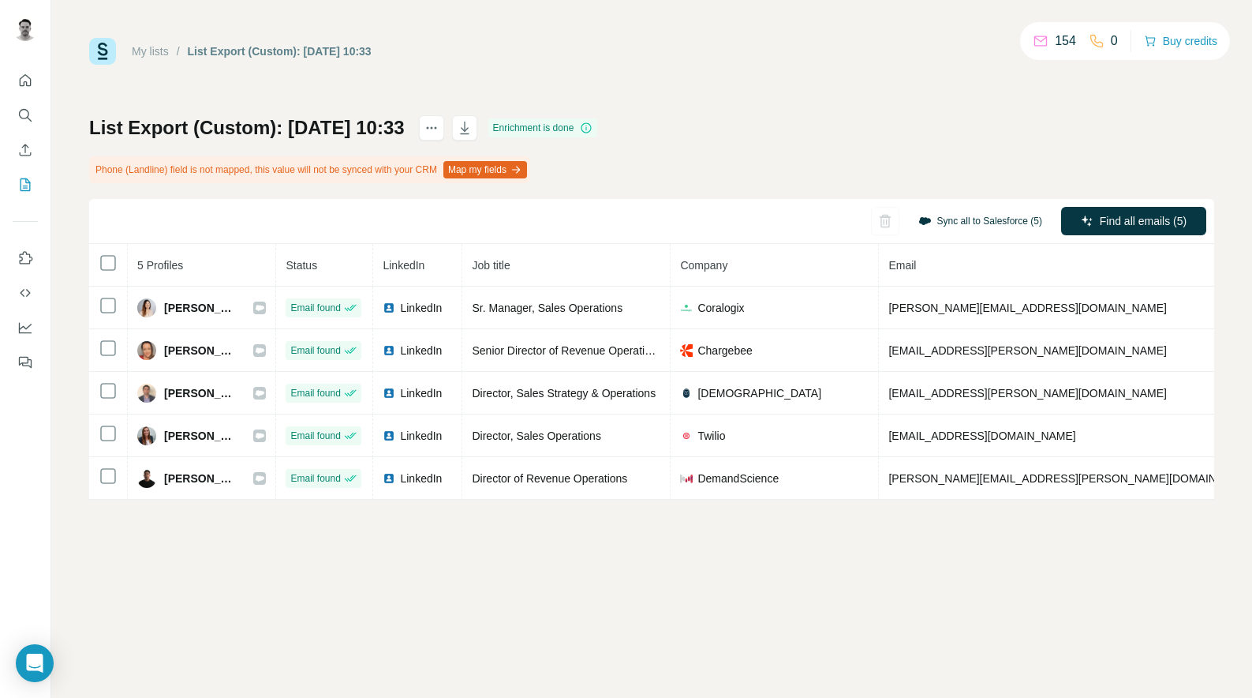
click at [964, 220] on button "Sync all to Salesforce (5)" at bounding box center [980, 221] width 146 height 24
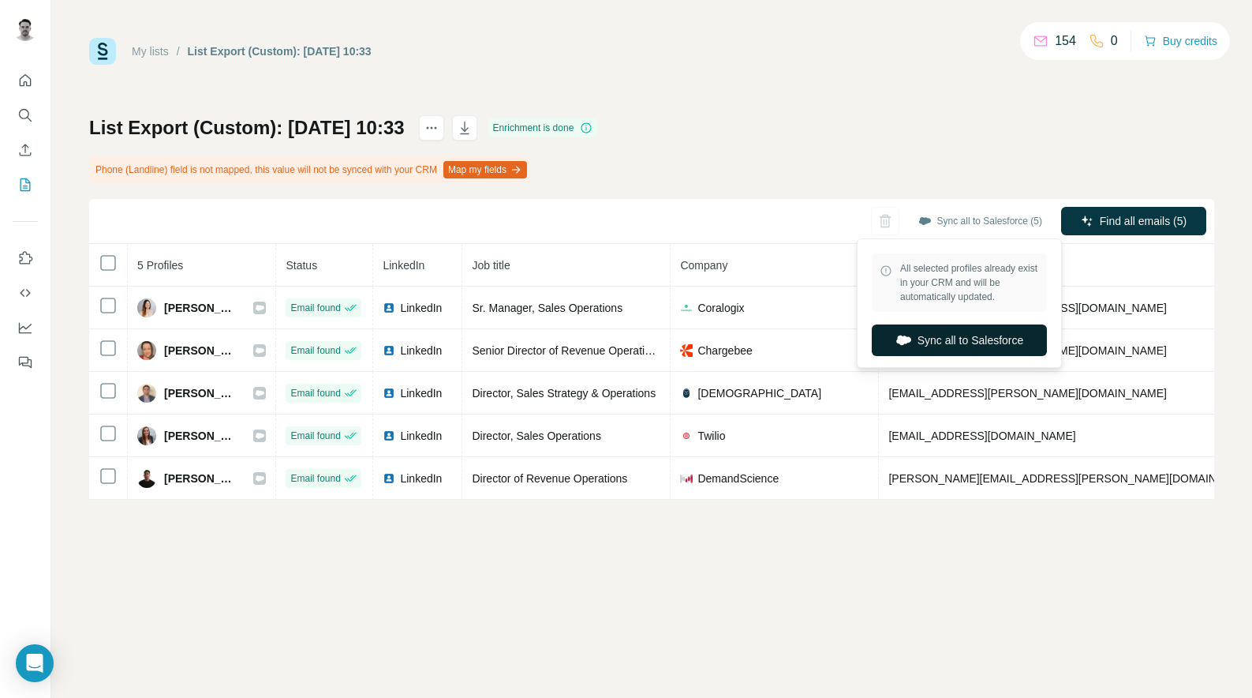
click at [971, 342] on button "Sync all to Salesforce" at bounding box center [959, 340] width 175 height 32
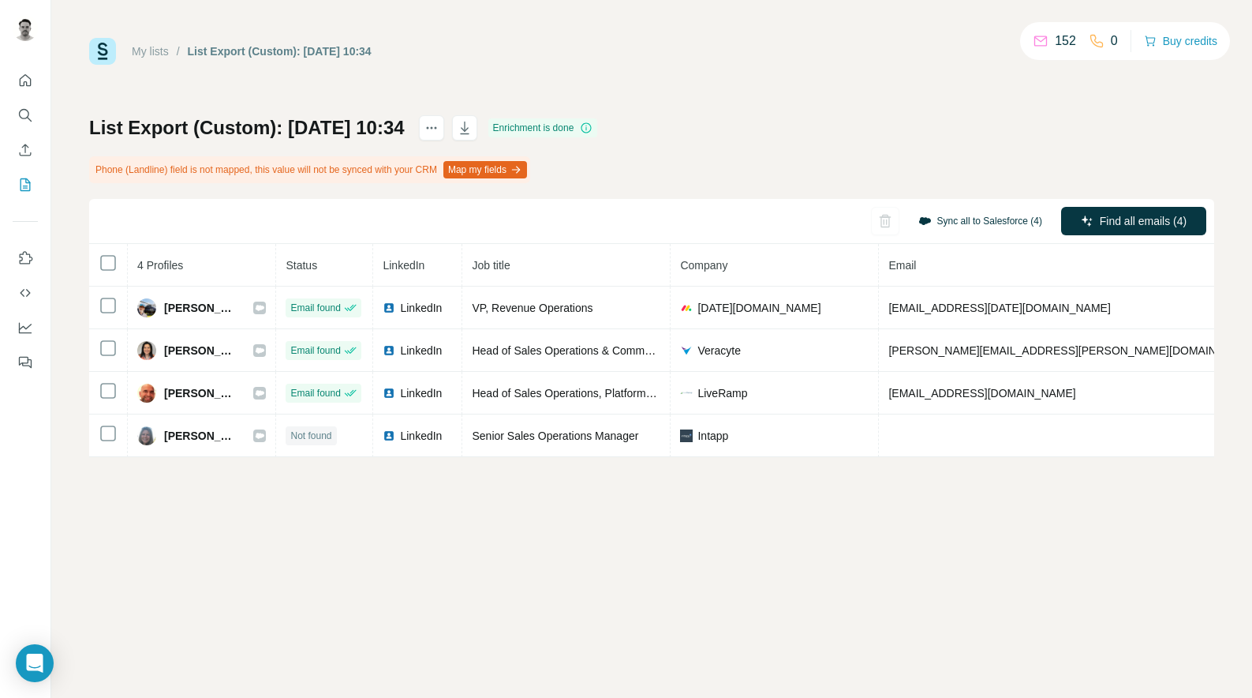
click at [959, 215] on button "Sync all to Salesforce (4)" at bounding box center [980, 221] width 146 height 24
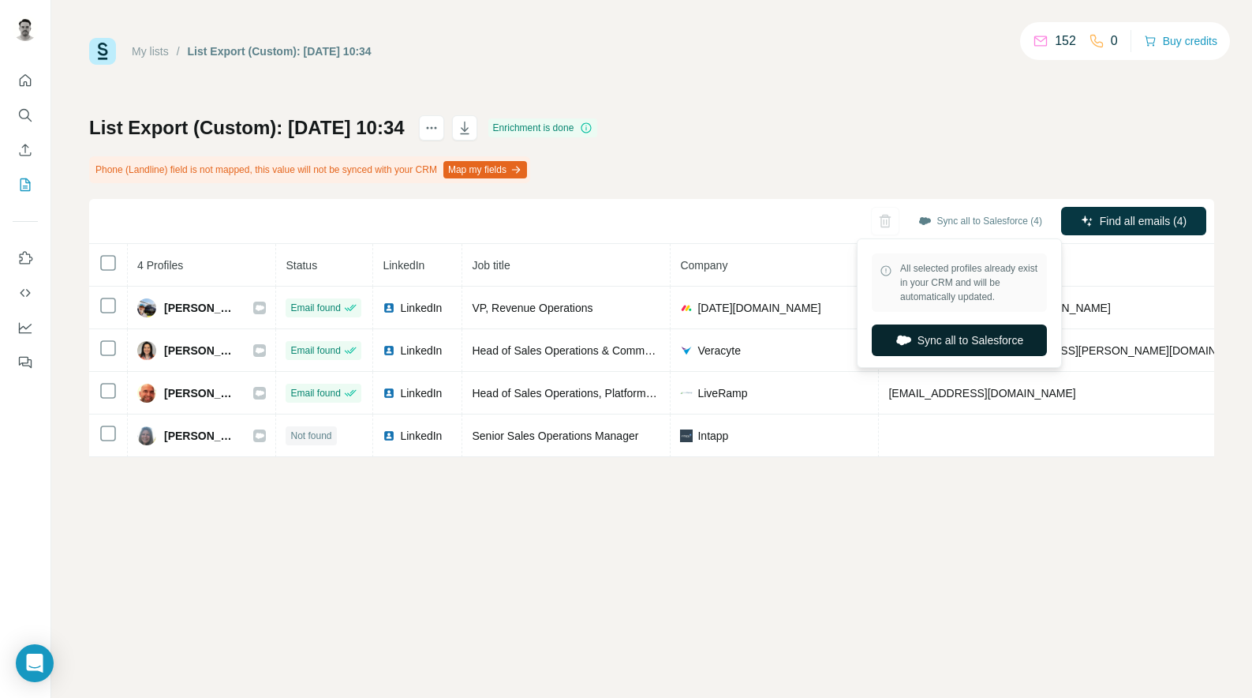
click at [1010, 339] on button "Sync all to Salesforce" at bounding box center [959, 340] width 175 height 32
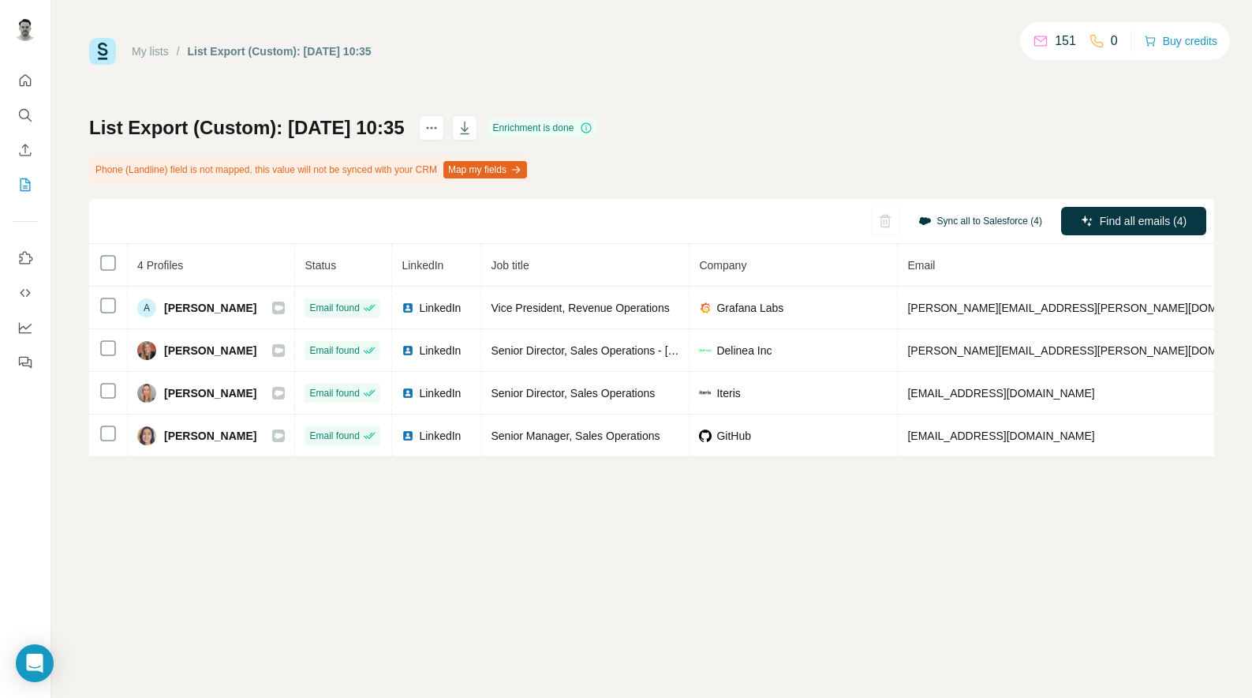
click at [956, 223] on button "Sync all to Salesforce (4)" at bounding box center [980, 221] width 146 height 24
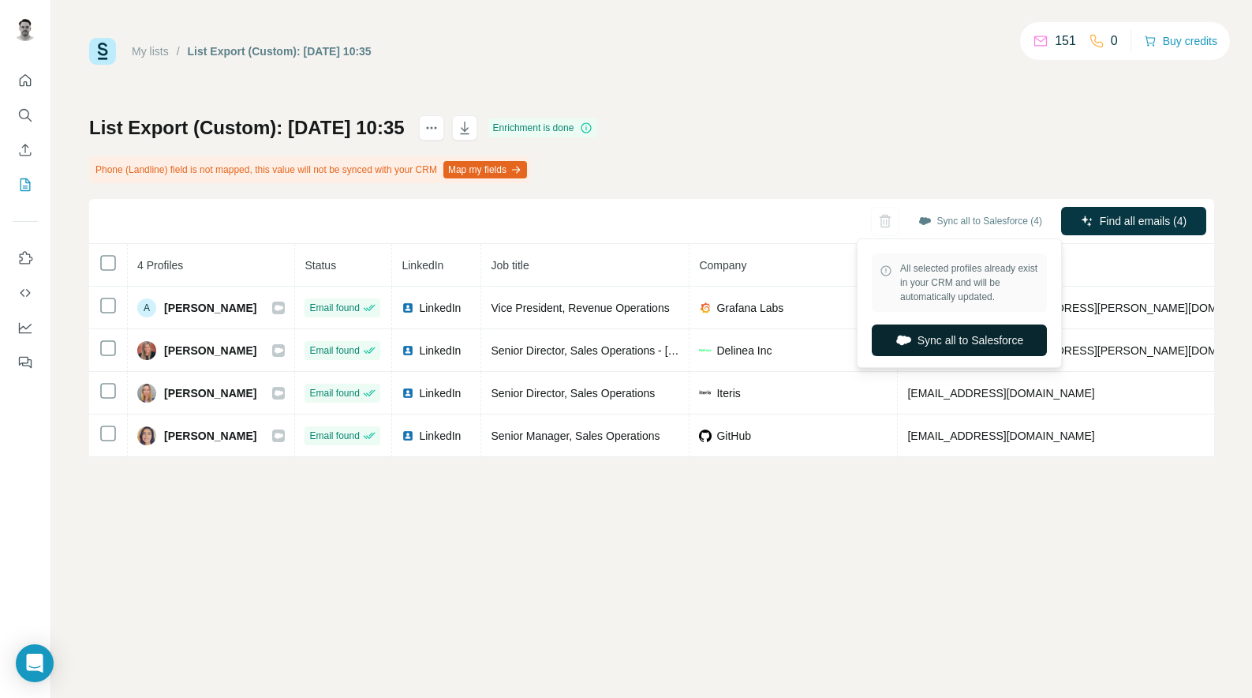
click at [970, 342] on button "Sync all to Salesforce" at bounding box center [959, 340] width 175 height 32
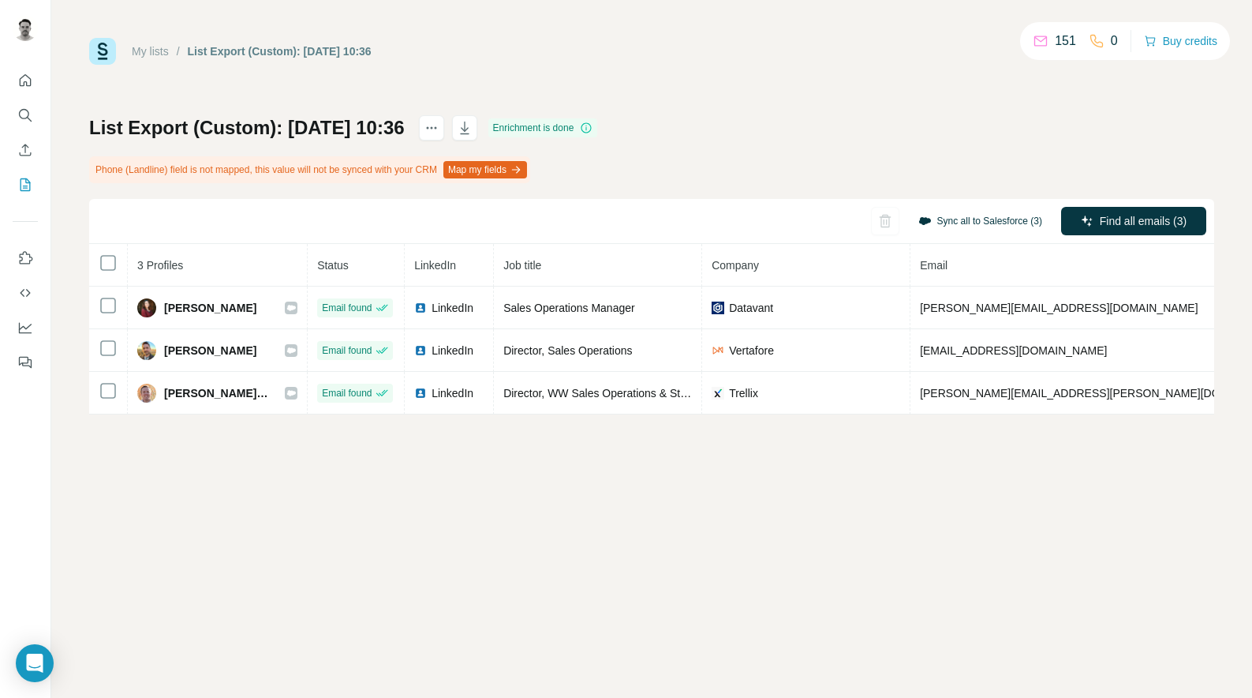
click at [949, 223] on button "Sync all to Salesforce (3)" at bounding box center [980, 221] width 146 height 24
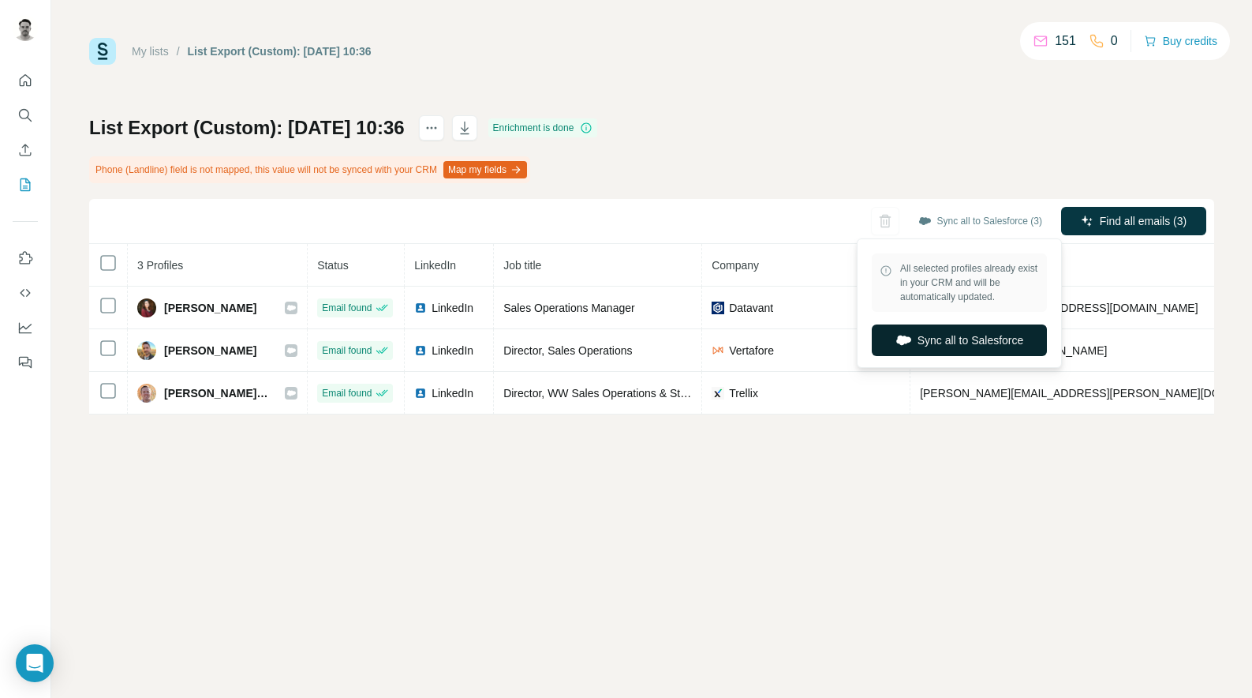
click at [967, 339] on button "Sync all to Salesforce" at bounding box center [959, 340] width 175 height 32
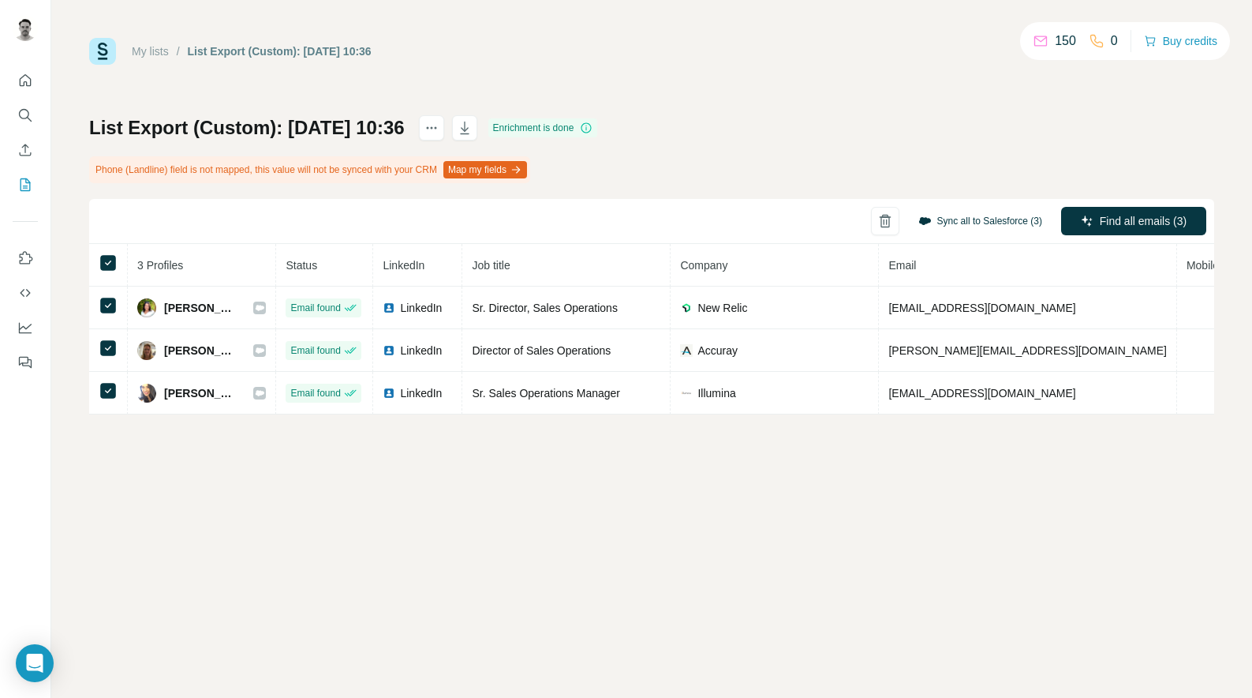
click at [964, 212] on button "Sync all to Salesforce (3)" at bounding box center [980, 221] width 146 height 24
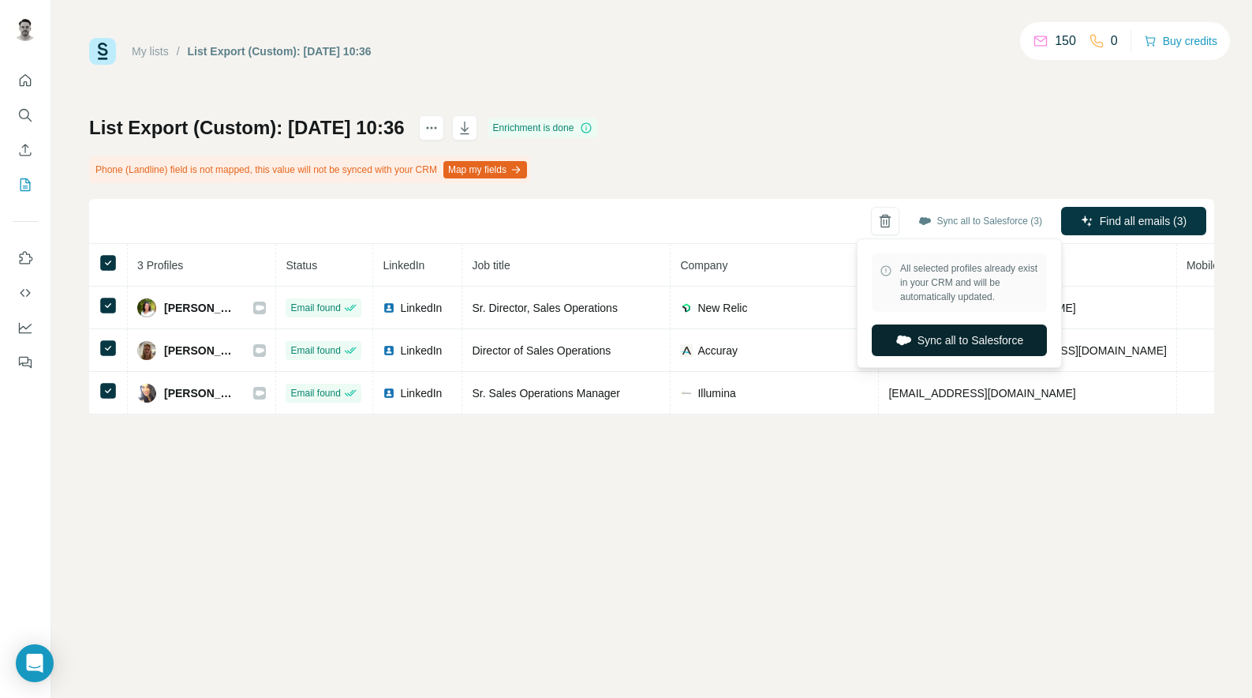
click at [955, 335] on button "Sync all to Salesforce" at bounding box center [959, 340] width 175 height 32
